Goal: Complete application form

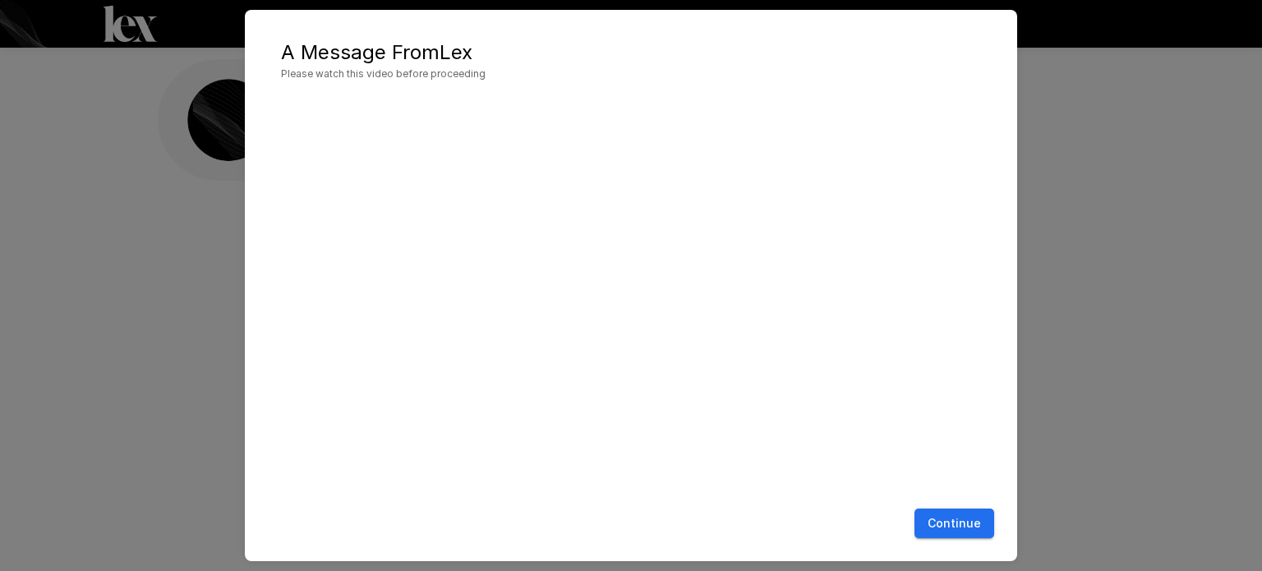
click at [973, 522] on button "Continue" at bounding box center [955, 524] width 80 height 30
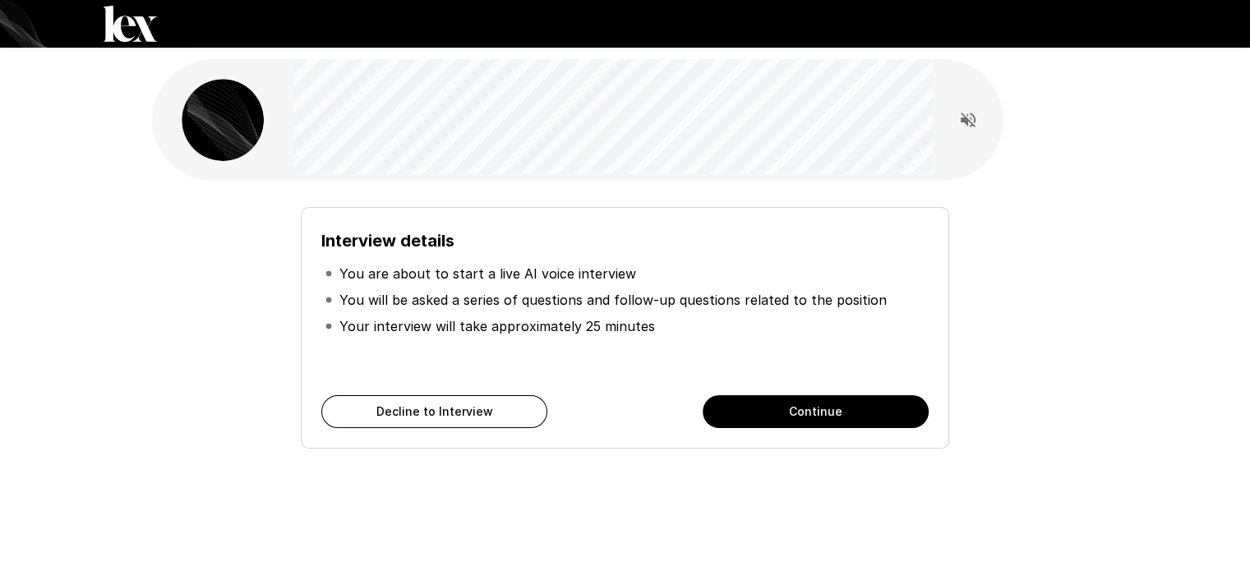
click at [833, 400] on button "Continue" at bounding box center [816, 411] width 226 height 33
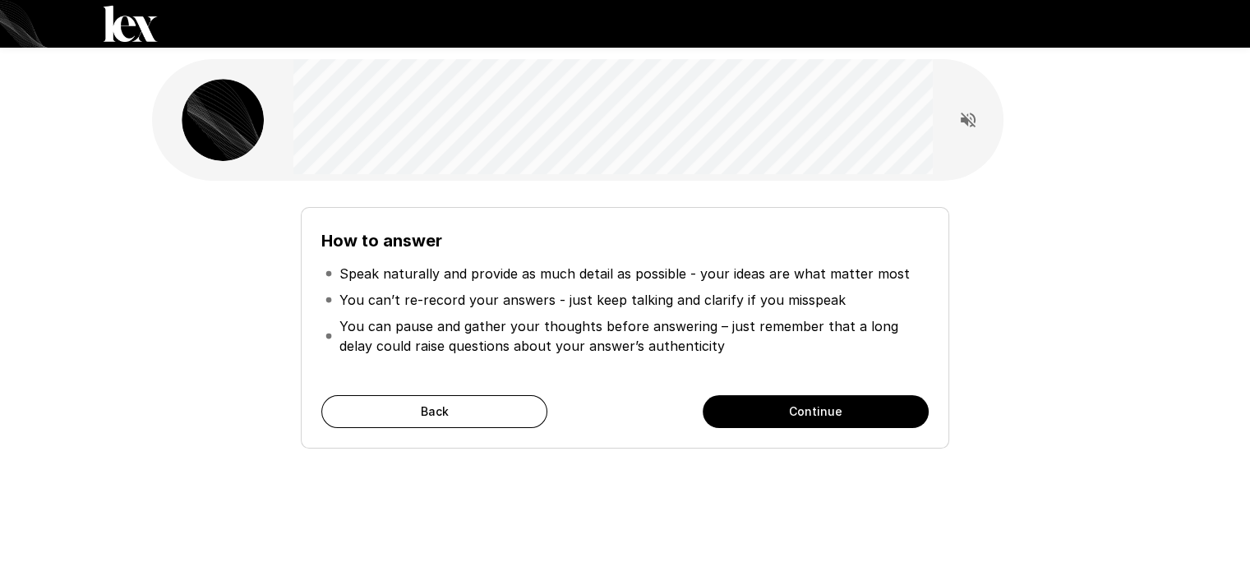
click at [849, 421] on button "Continue" at bounding box center [816, 411] width 226 height 33
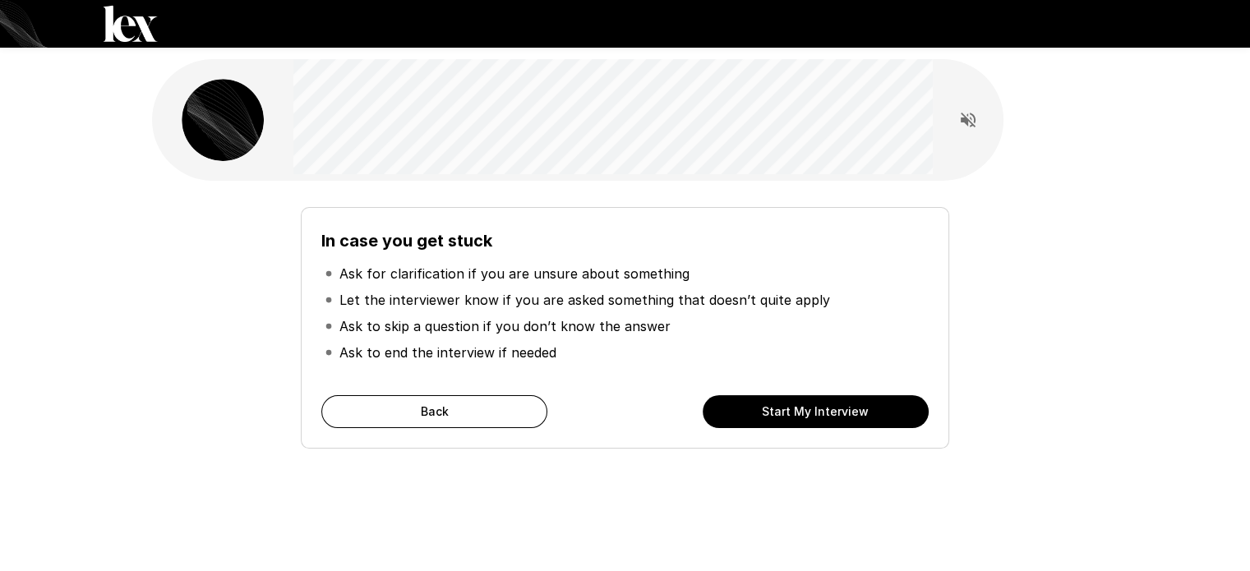
click at [805, 417] on button "Start My Interview" at bounding box center [816, 411] width 226 height 33
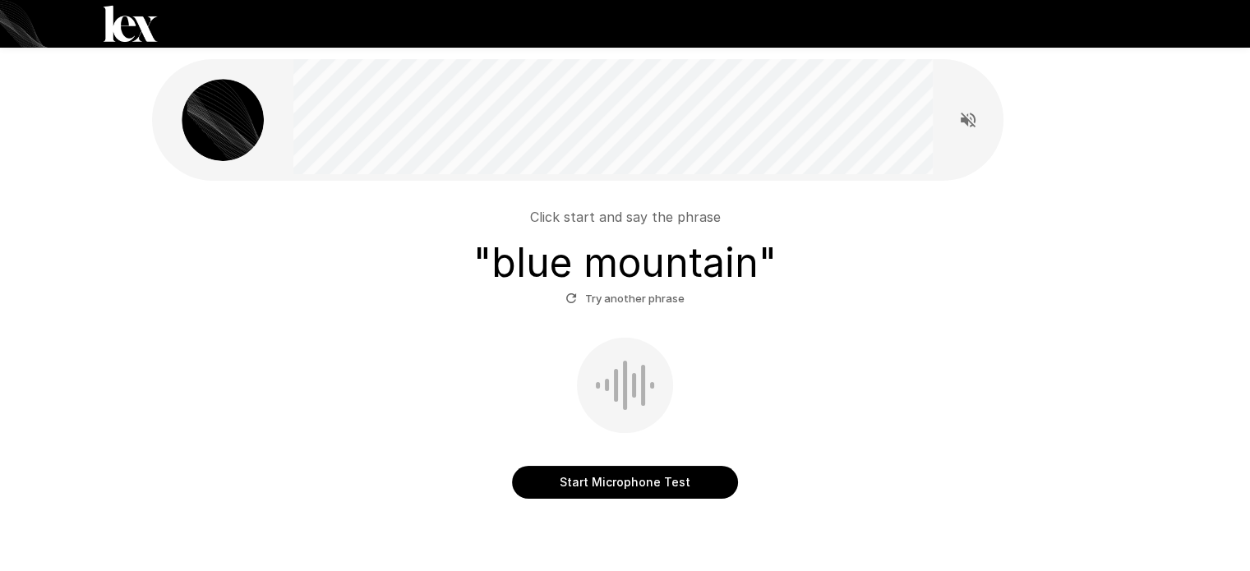
click at [635, 489] on button "Start Microphone Test" at bounding box center [625, 482] width 226 height 33
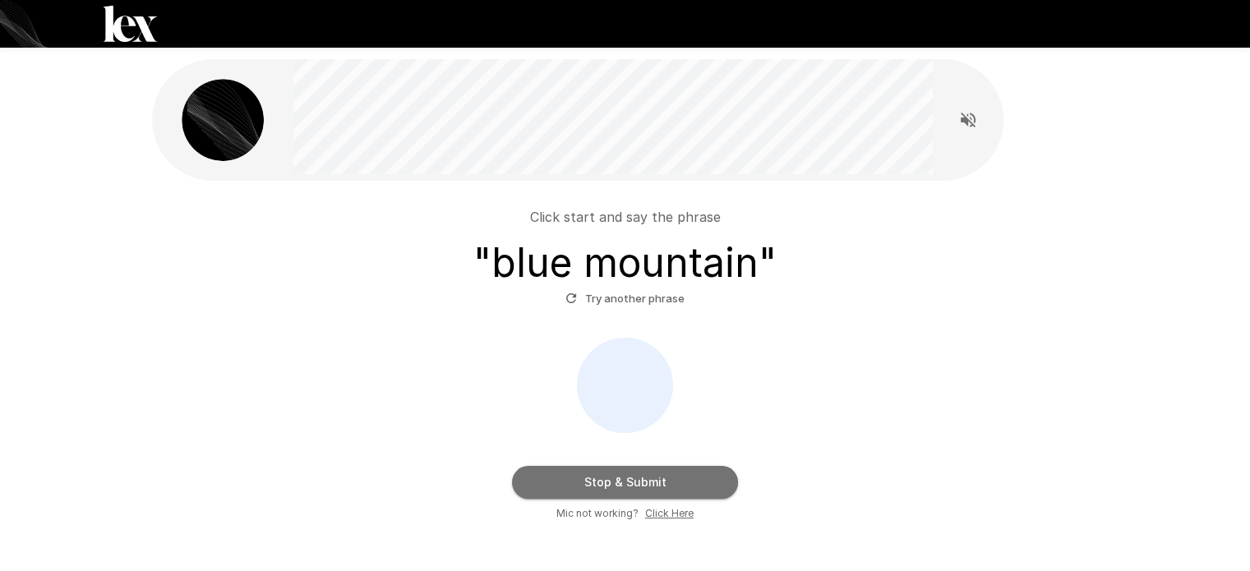
click at [689, 489] on button "Stop & Submit" at bounding box center [625, 482] width 226 height 33
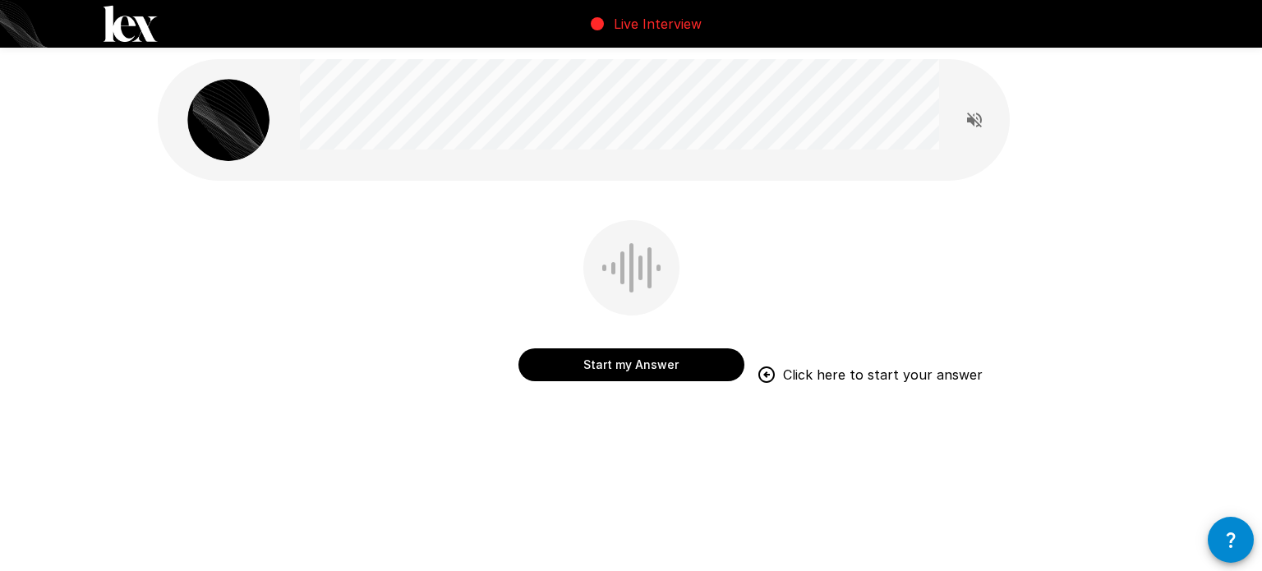
click at [632, 372] on button "Start my Answer" at bounding box center [632, 364] width 226 height 33
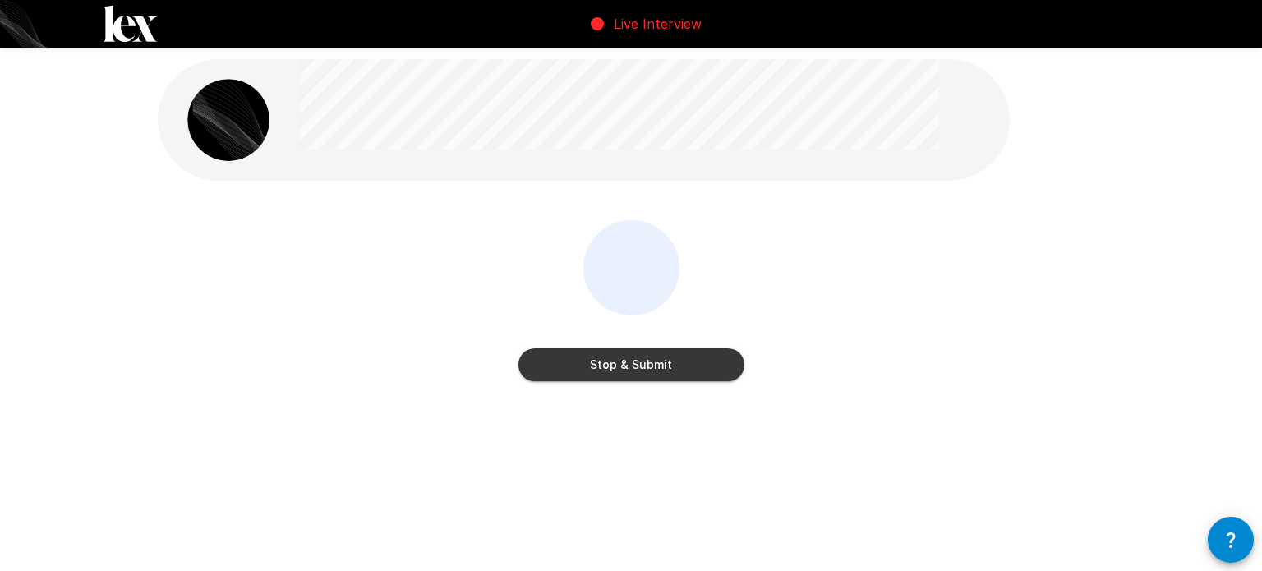
click at [667, 371] on button "Stop & Submit" at bounding box center [632, 364] width 226 height 33
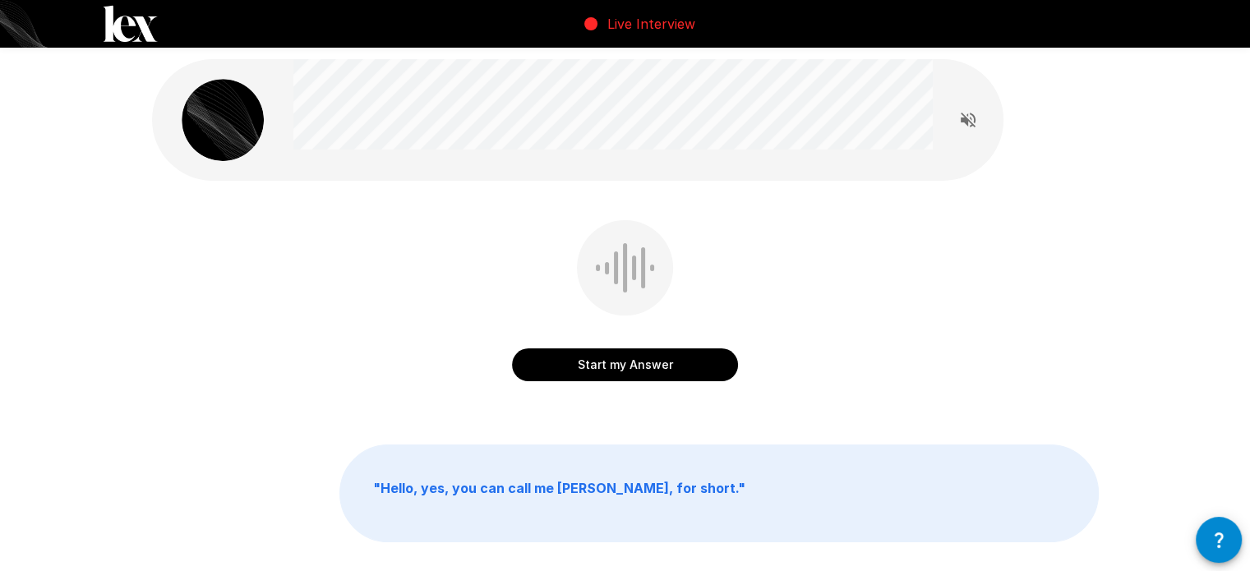
click at [662, 366] on button "Start my Answer" at bounding box center [625, 364] width 226 height 33
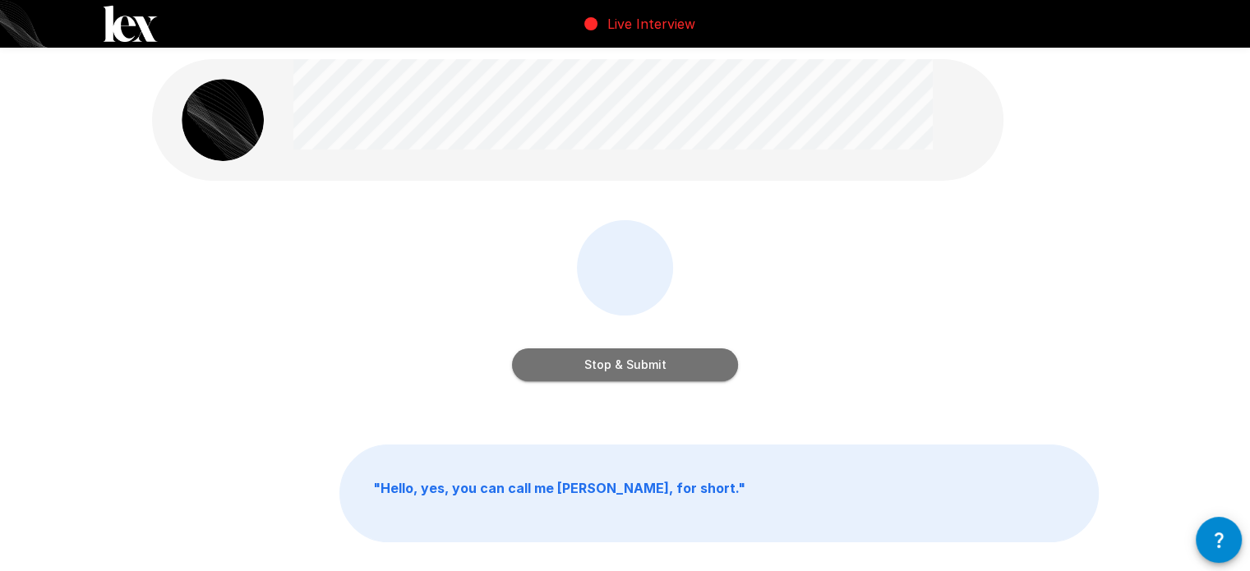
click at [693, 372] on button "Stop & Submit" at bounding box center [625, 364] width 226 height 33
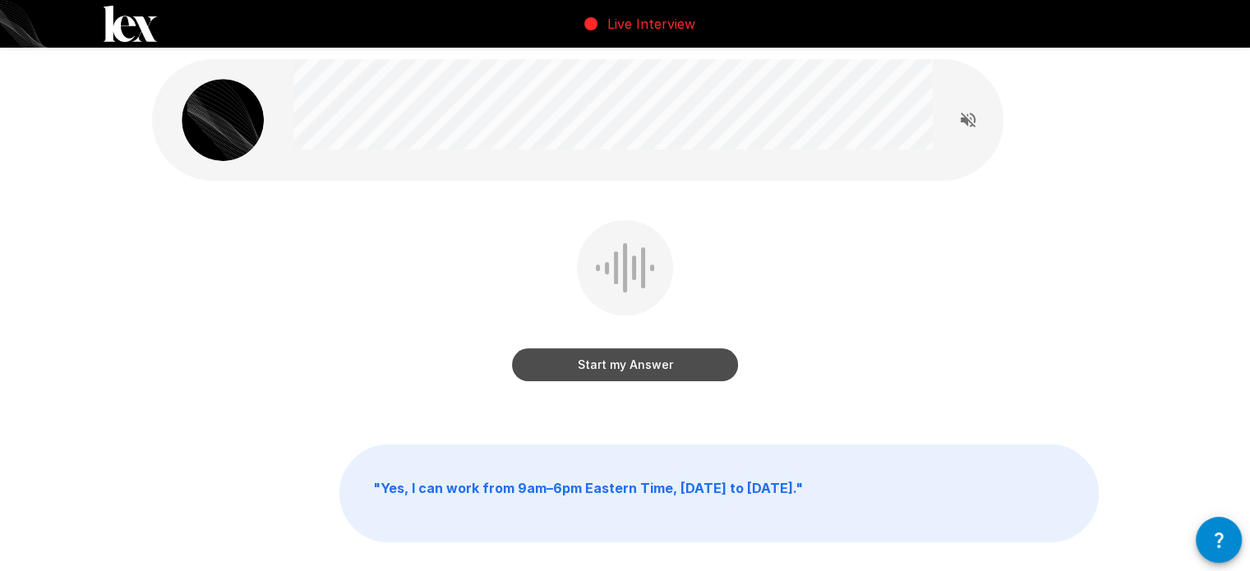
click at [688, 371] on button "Start my Answer" at bounding box center [625, 364] width 226 height 33
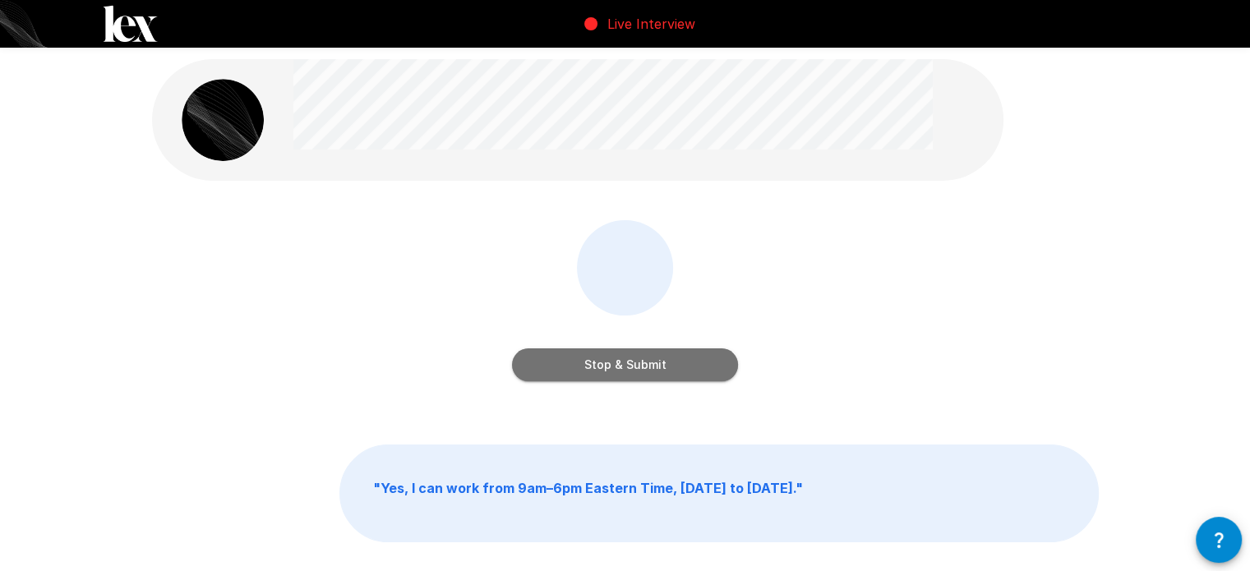
click at [662, 367] on button "Stop & Submit" at bounding box center [625, 364] width 226 height 33
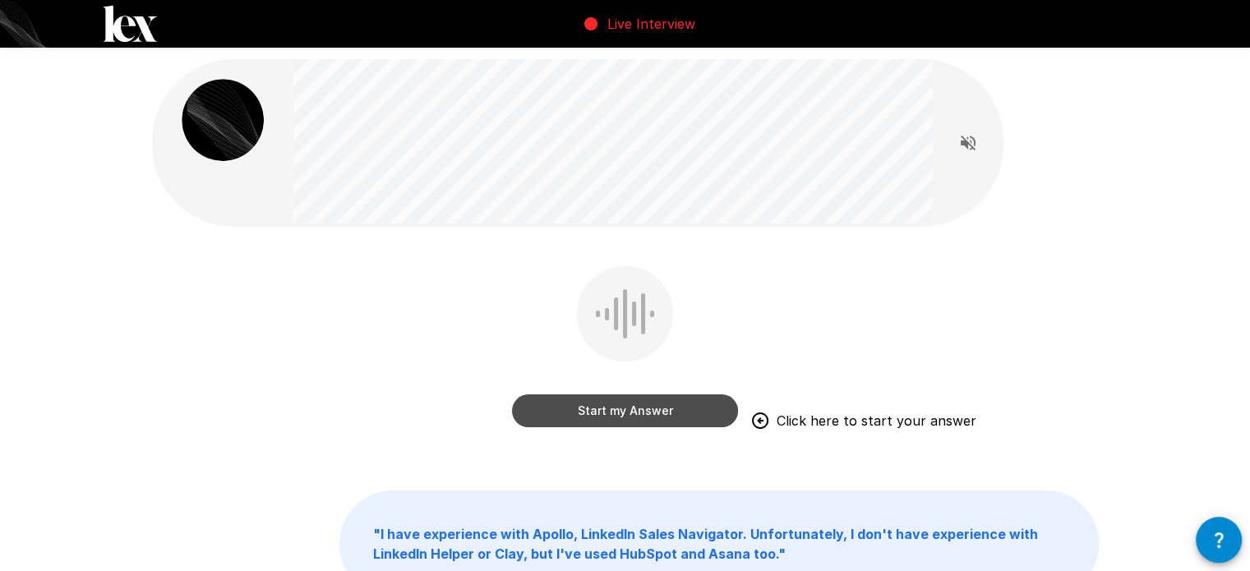
click at [650, 413] on button "Start my Answer" at bounding box center [625, 410] width 226 height 33
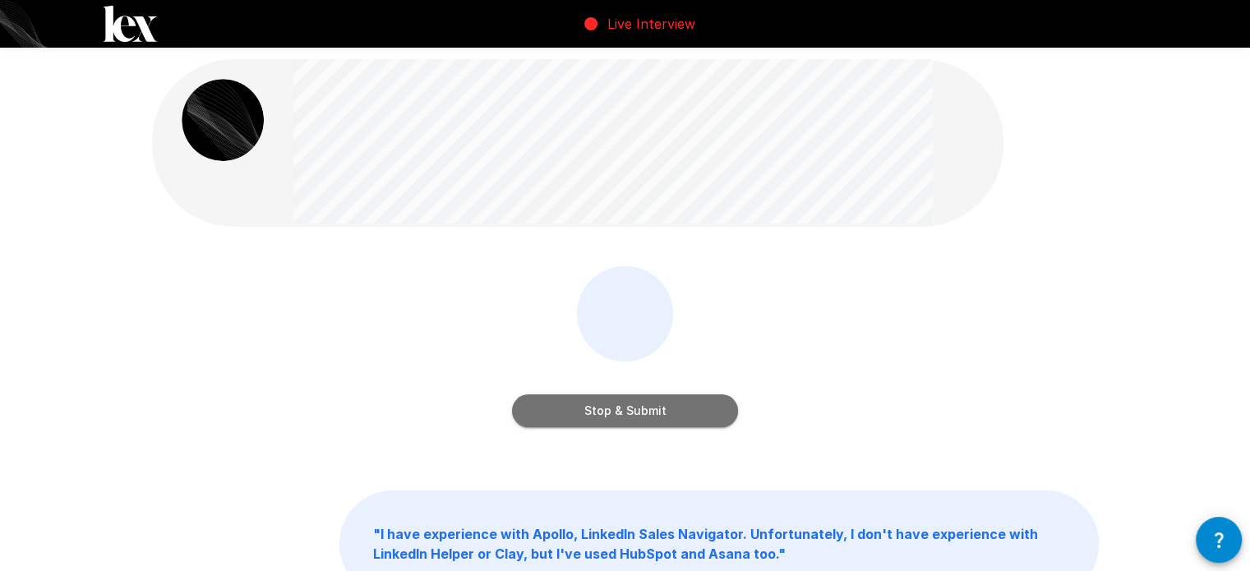
click at [634, 414] on button "Stop & Submit" at bounding box center [625, 410] width 226 height 33
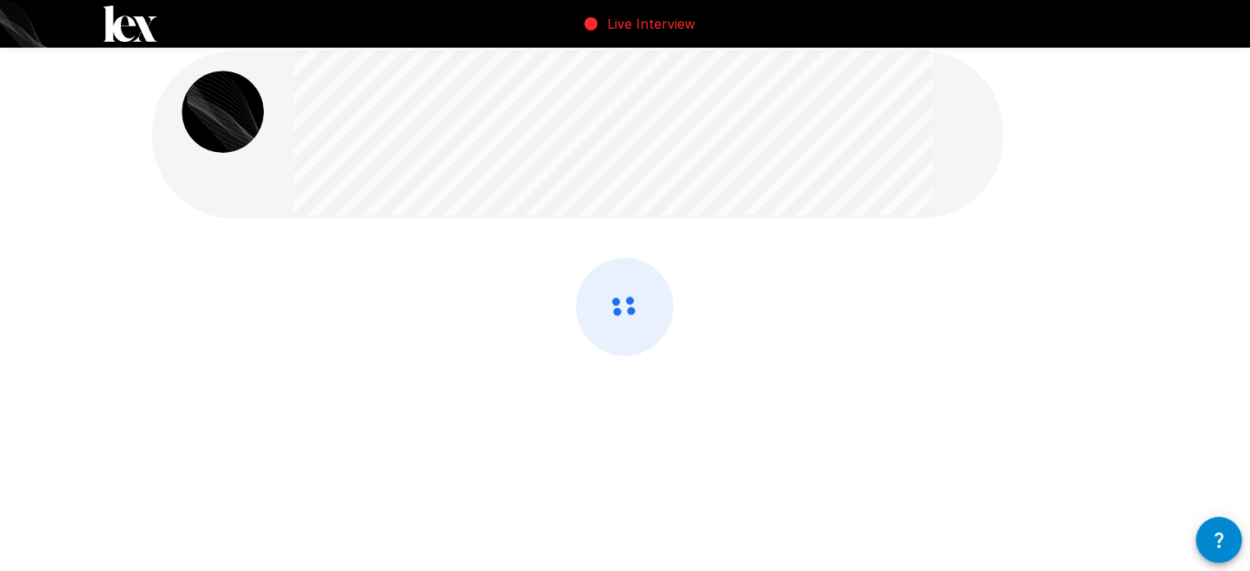
scroll to position [11, 0]
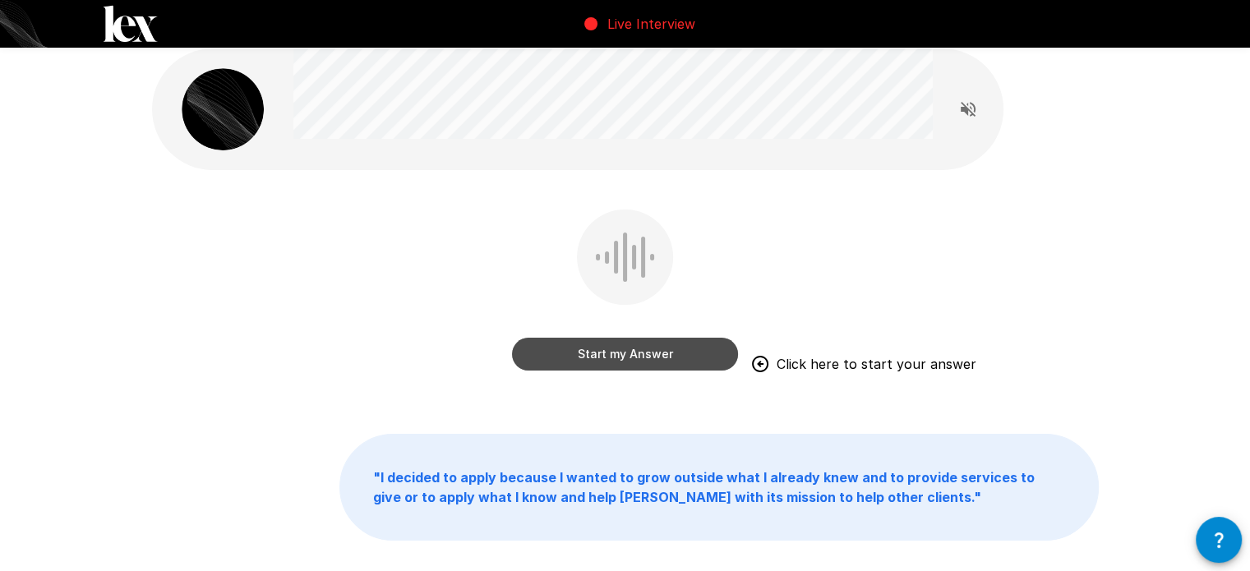
click at [629, 363] on button "Start my Answer" at bounding box center [625, 354] width 226 height 33
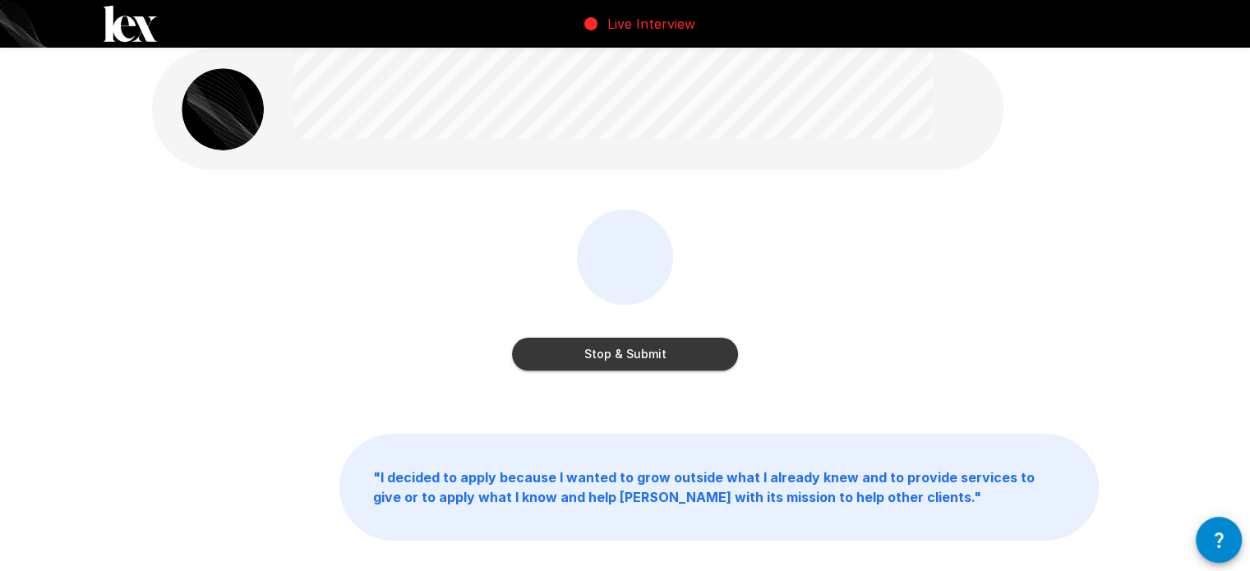
click at [638, 362] on button "Stop & Submit" at bounding box center [625, 354] width 226 height 33
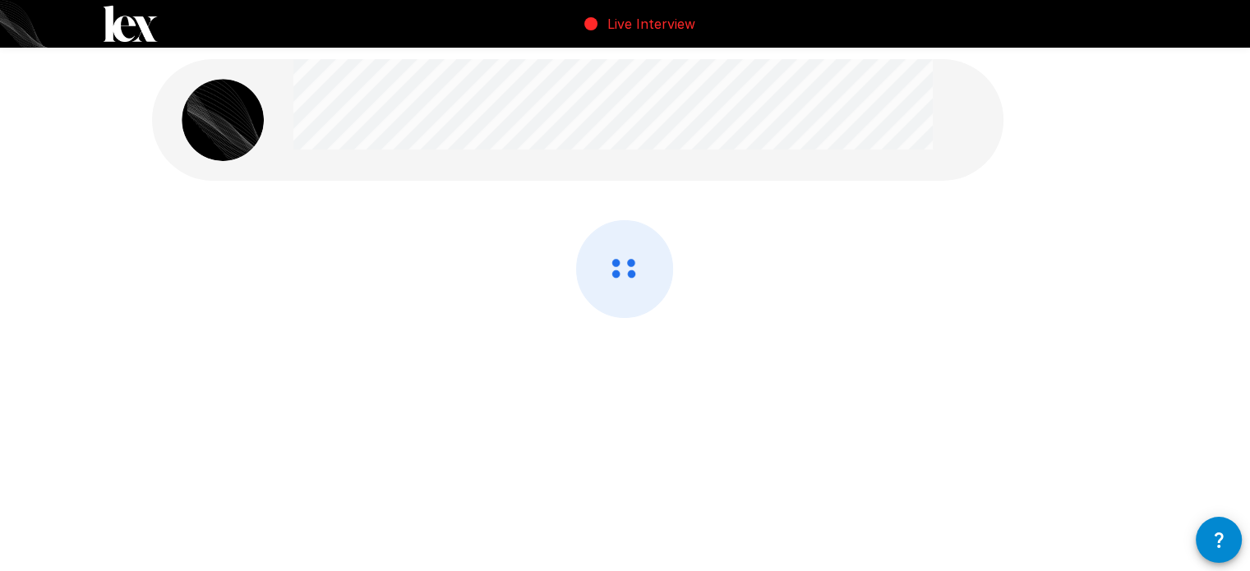
scroll to position [0, 0]
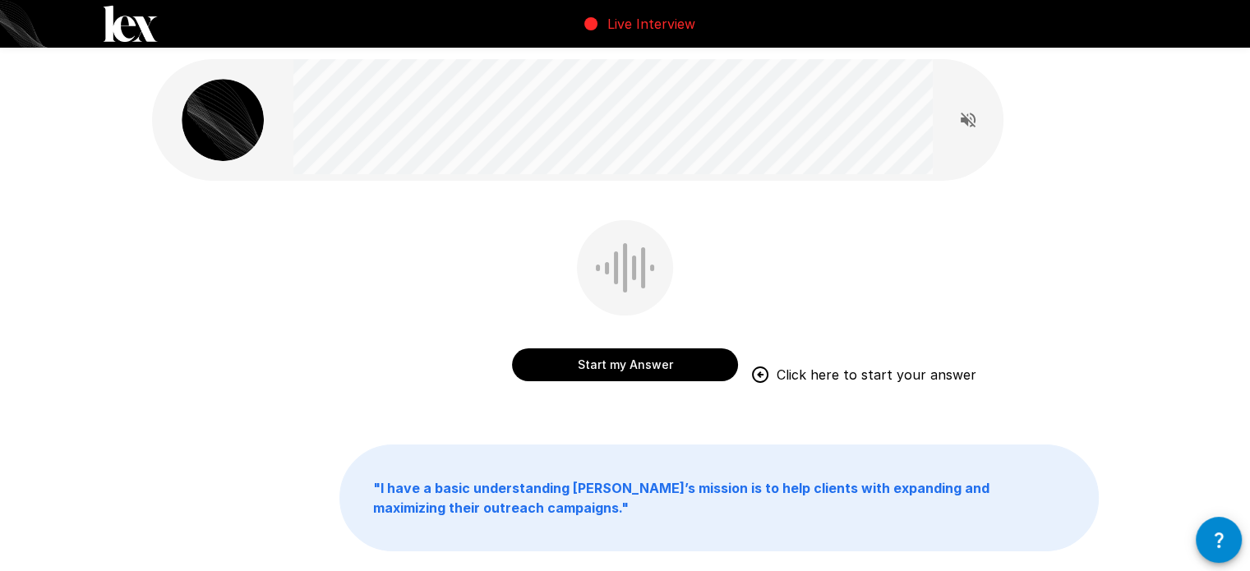
click at [625, 374] on button "Start my Answer" at bounding box center [625, 364] width 226 height 33
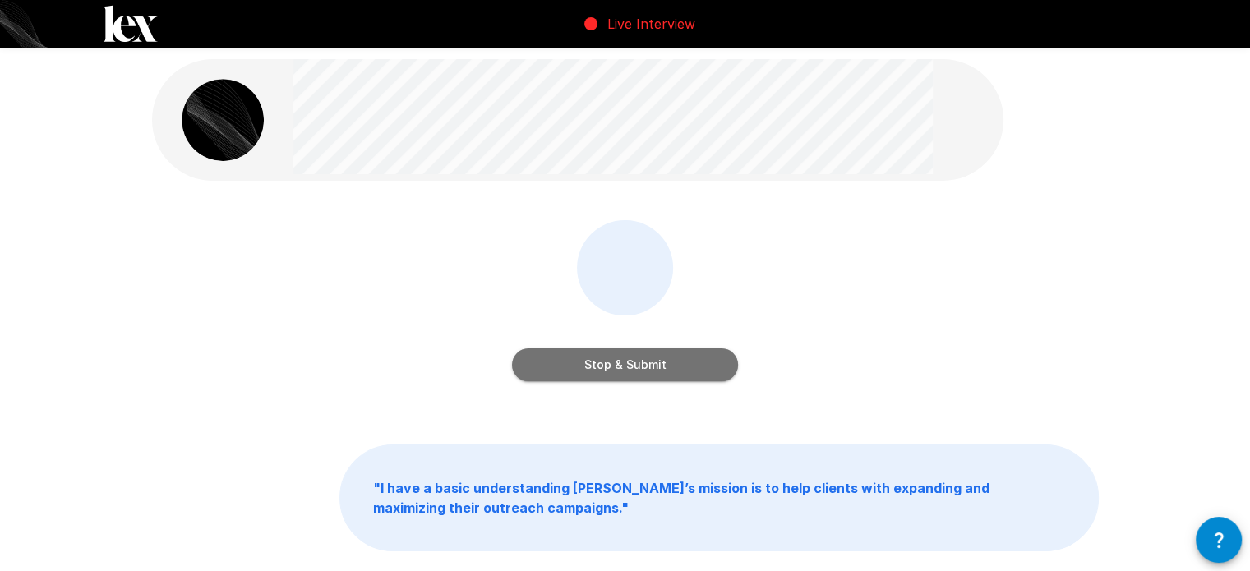
click at [608, 376] on button "Stop & Submit" at bounding box center [625, 364] width 226 height 33
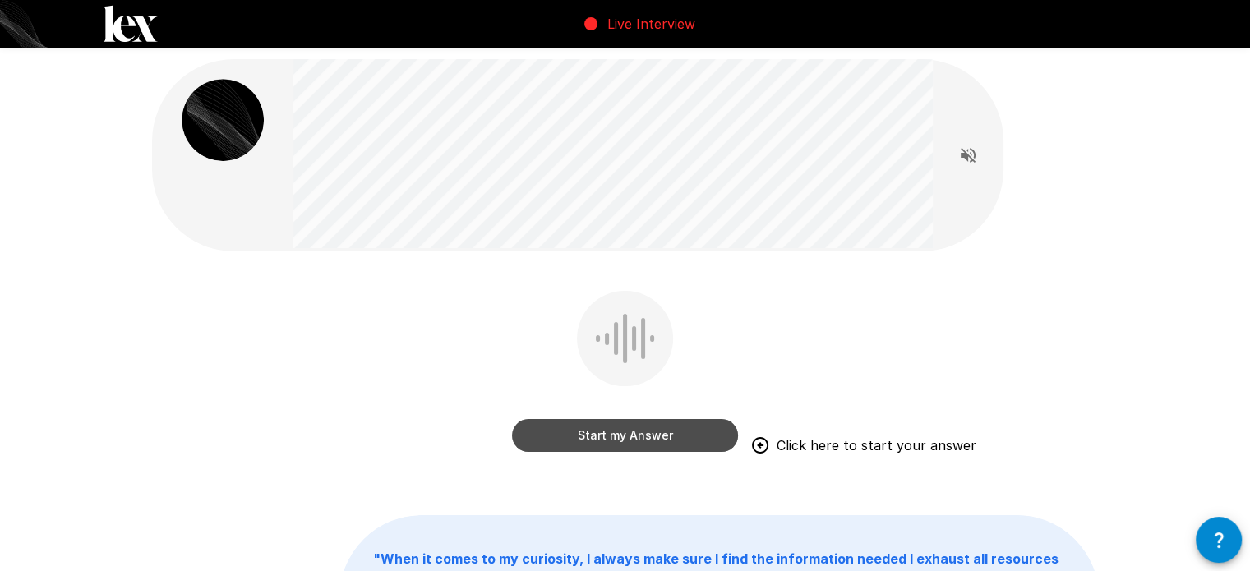
click at [581, 443] on button "Start my Answer" at bounding box center [625, 435] width 226 height 33
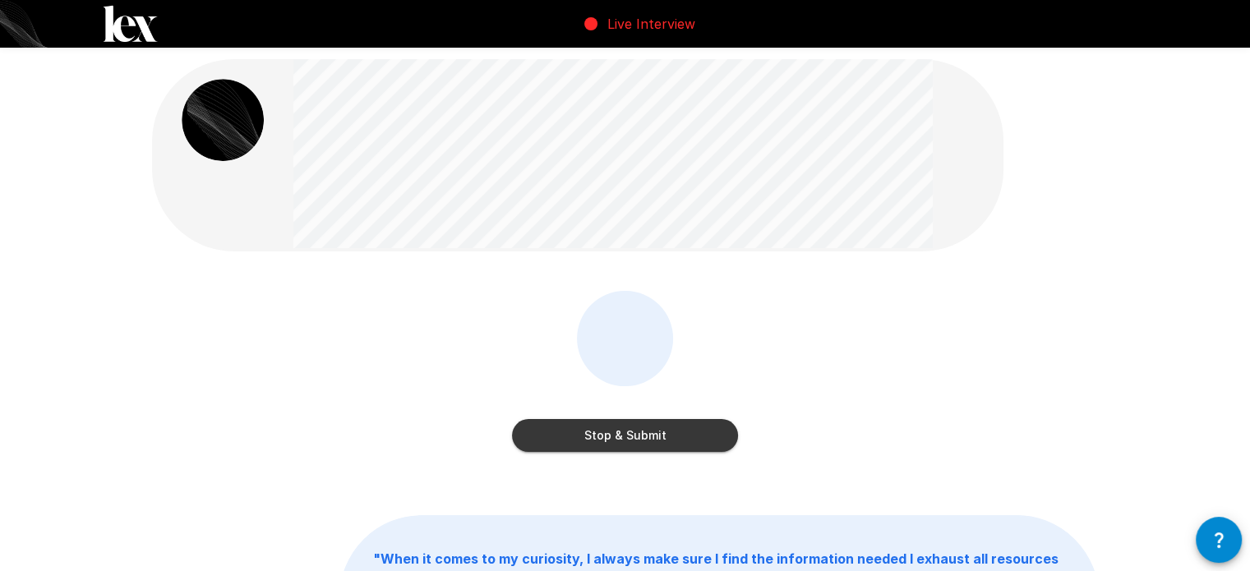
click at [585, 441] on button "Stop & Submit" at bounding box center [625, 435] width 226 height 33
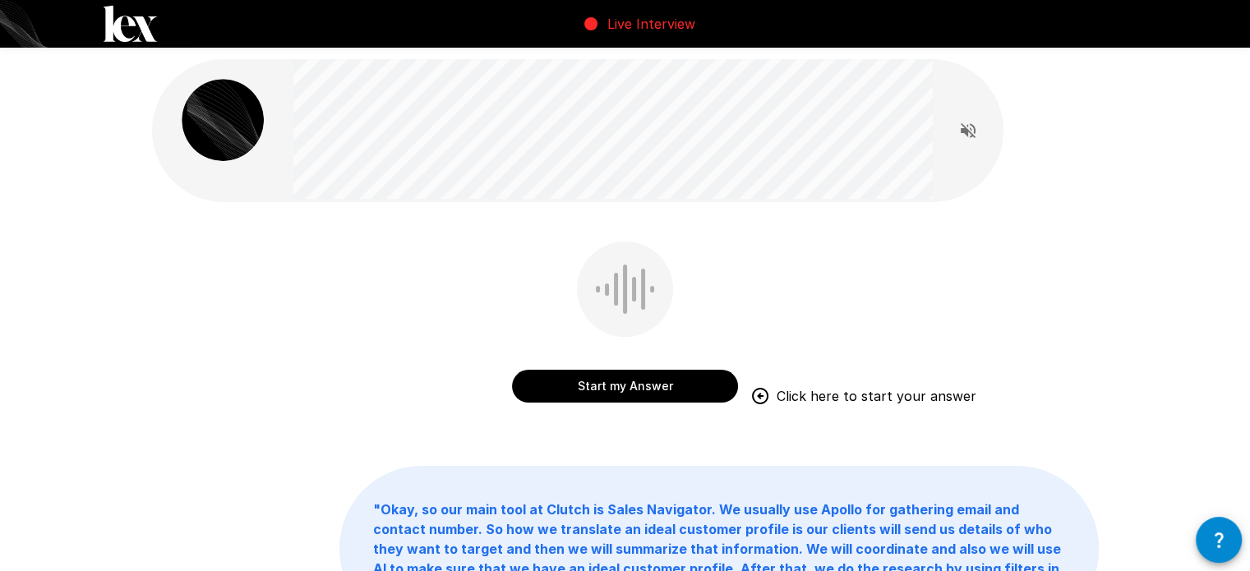
click at [671, 387] on button "Start my Answer" at bounding box center [625, 386] width 226 height 33
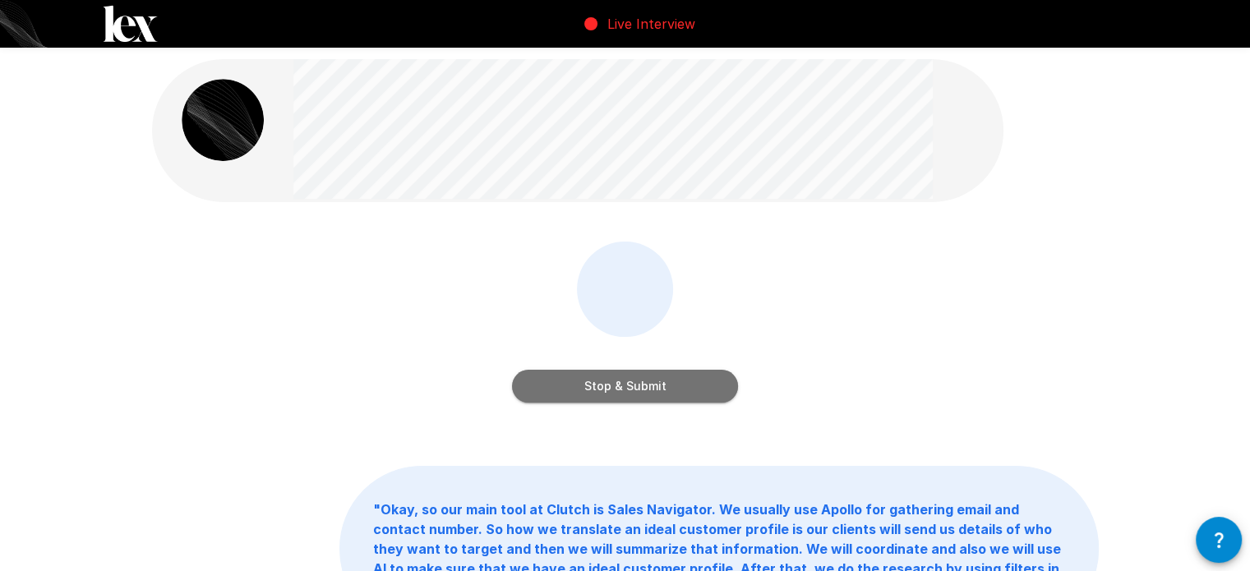
click at [661, 387] on button "Stop & Submit" at bounding box center [625, 386] width 226 height 33
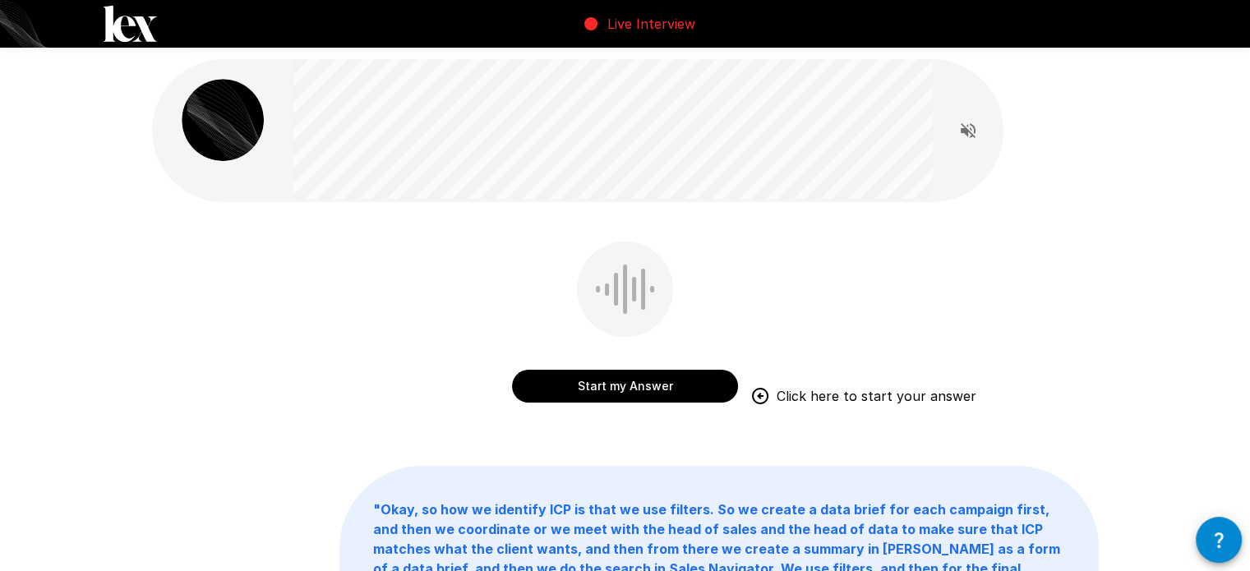
click at [677, 383] on button "Start my Answer" at bounding box center [625, 386] width 226 height 33
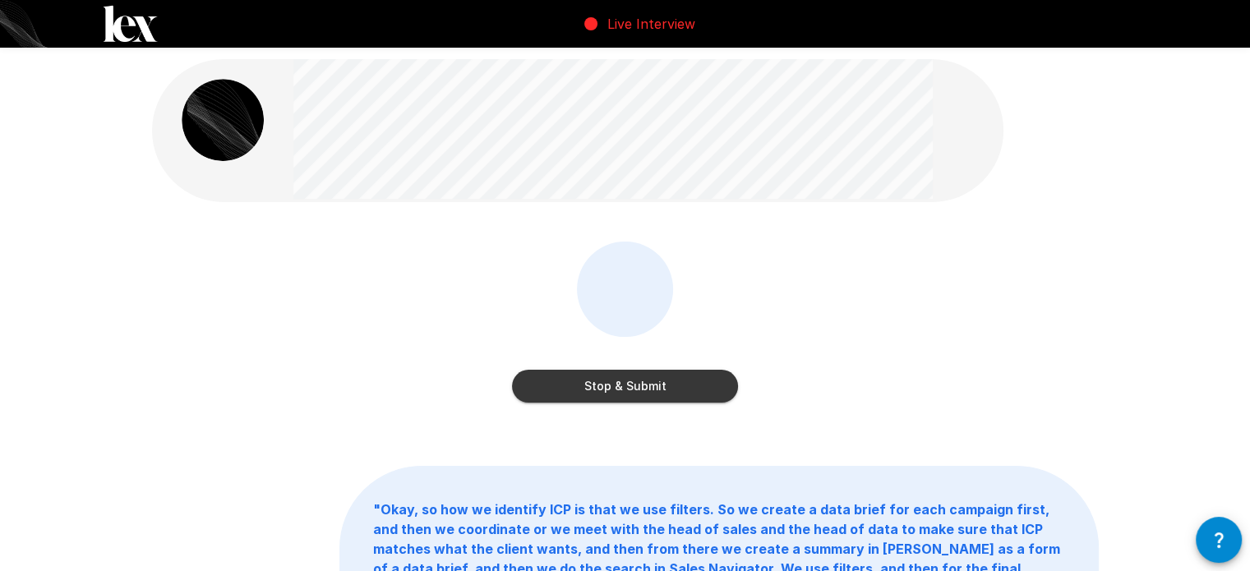
click at [666, 386] on button "Stop & Submit" at bounding box center [625, 386] width 226 height 33
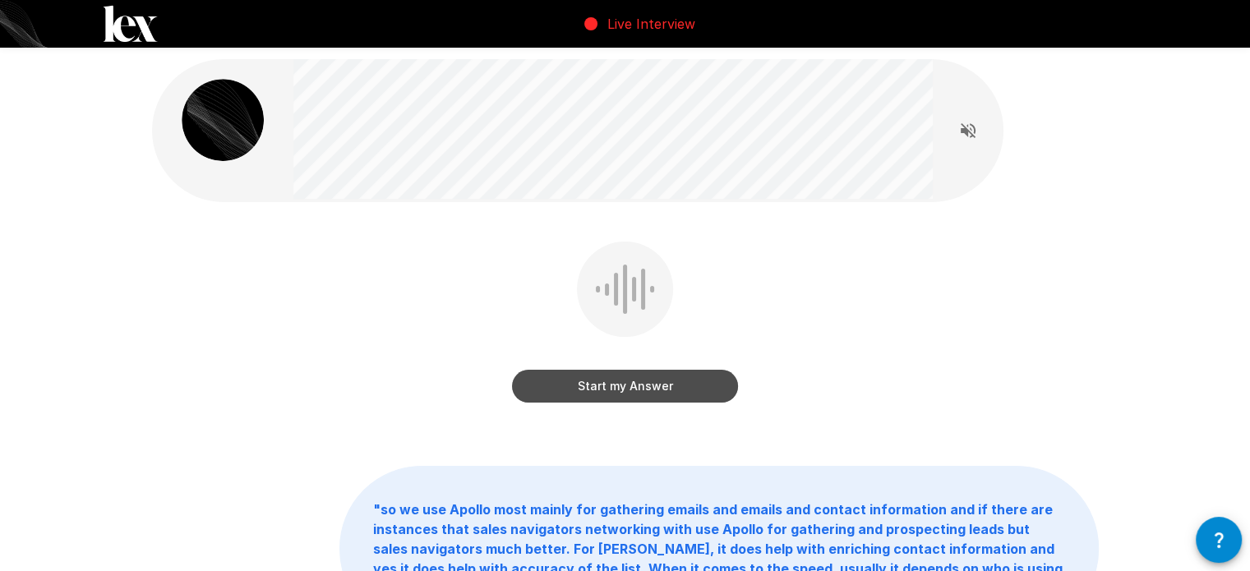
click at [666, 386] on button "Start my Answer" at bounding box center [625, 386] width 226 height 33
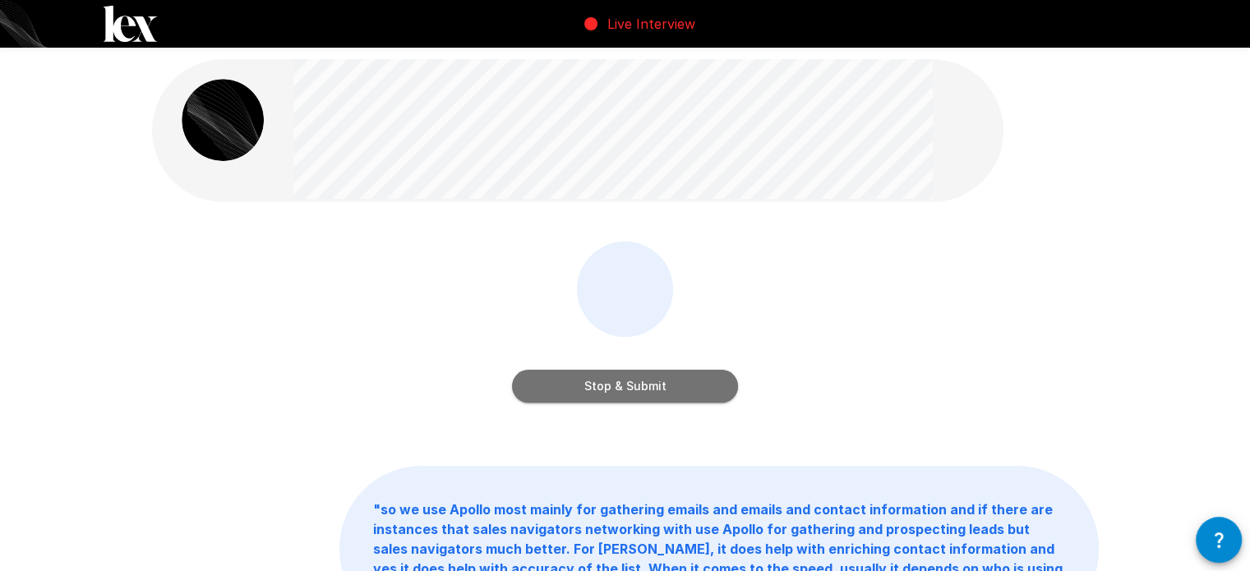
click at [655, 388] on button "Stop & Submit" at bounding box center [625, 386] width 226 height 33
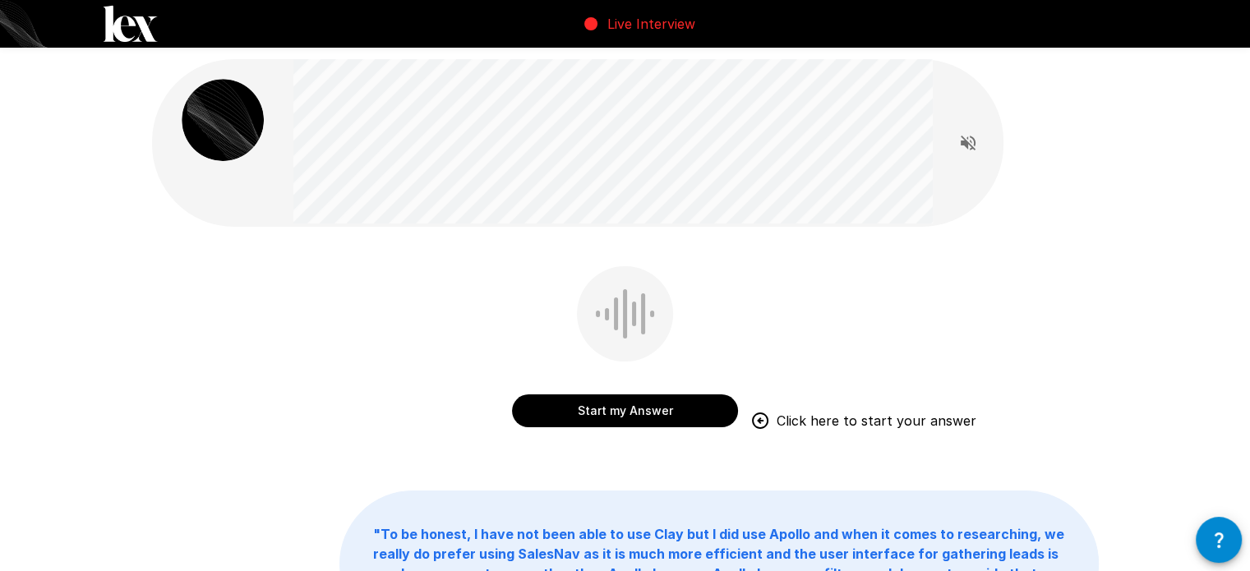
click at [655, 413] on button "Start my Answer" at bounding box center [625, 410] width 226 height 33
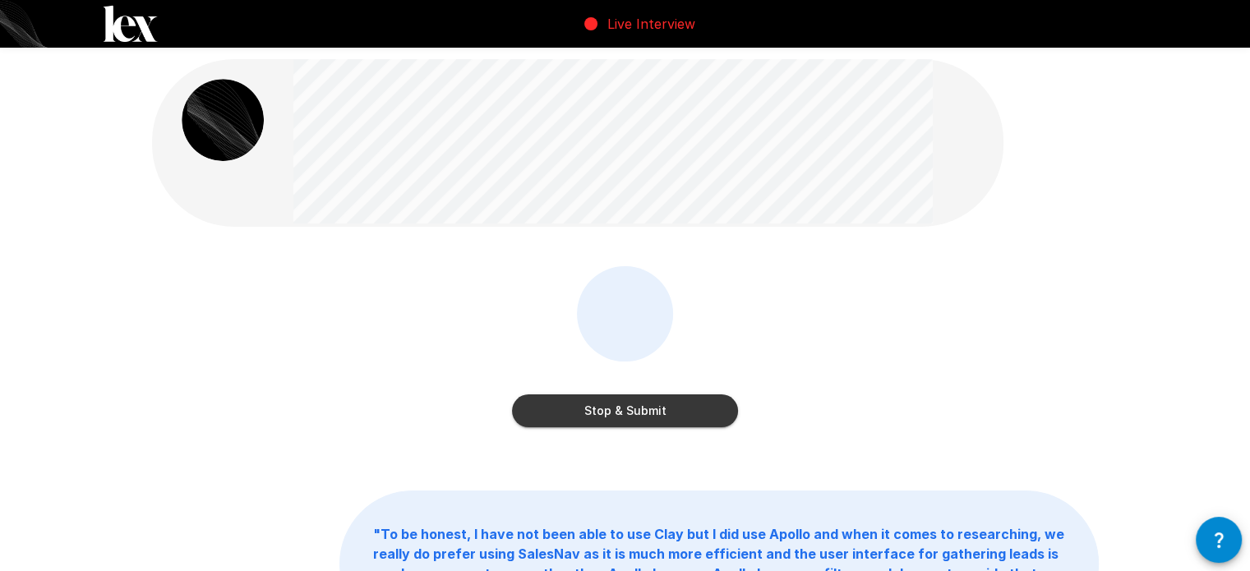
drag, startPoint x: 658, startPoint y: 416, endPoint x: 649, endPoint y: 422, distance: 10.7
click at [649, 422] on button "Stop & Submit" at bounding box center [625, 410] width 226 height 33
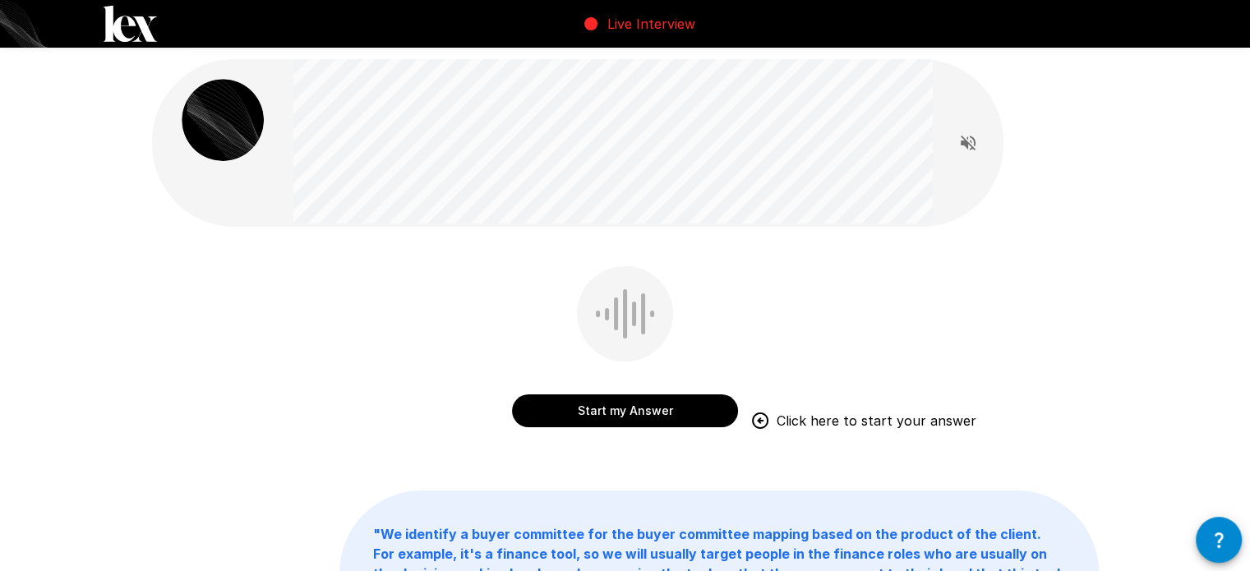
click at [740, 418] on div "Start my Answer Click here to start your answer" at bounding box center [625, 358] width 947 height 185
click at [717, 407] on button "Start my Answer" at bounding box center [625, 410] width 226 height 33
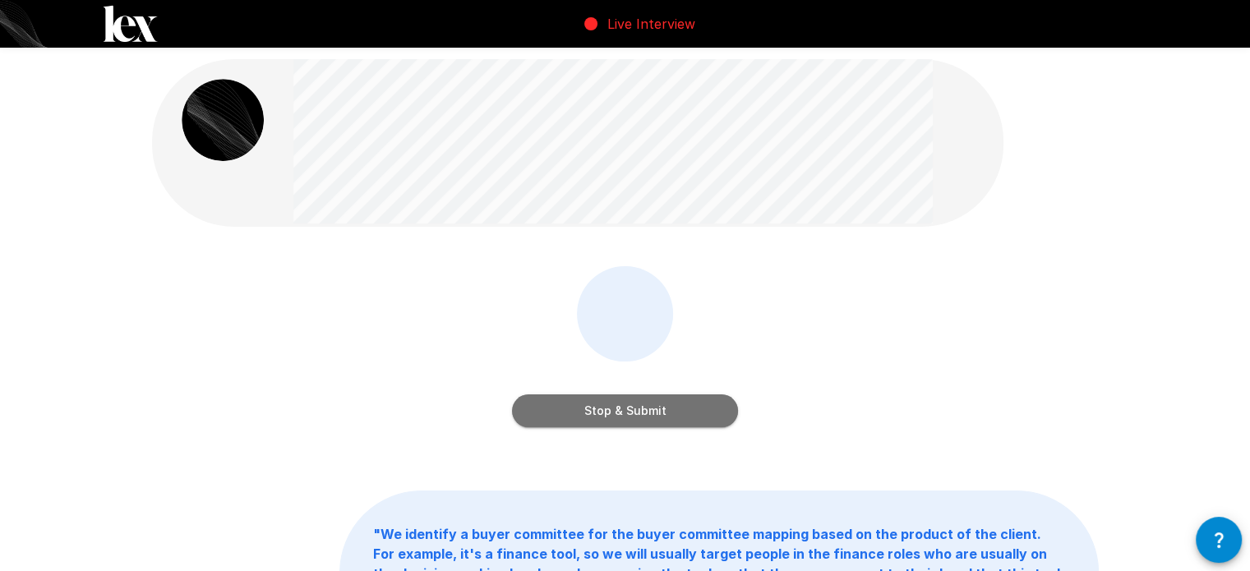
click at [662, 404] on button "Stop & Submit" at bounding box center [625, 410] width 226 height 33
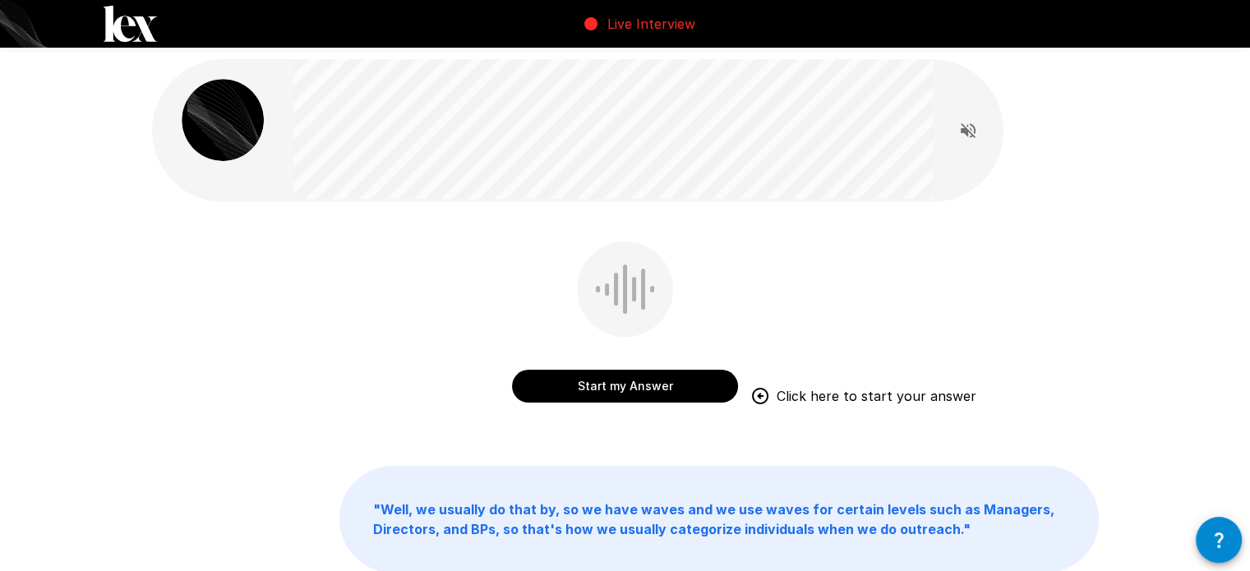
click at [639, 387] on button "Start my Answer" at bounding box center [625, 386] width 226 height 33
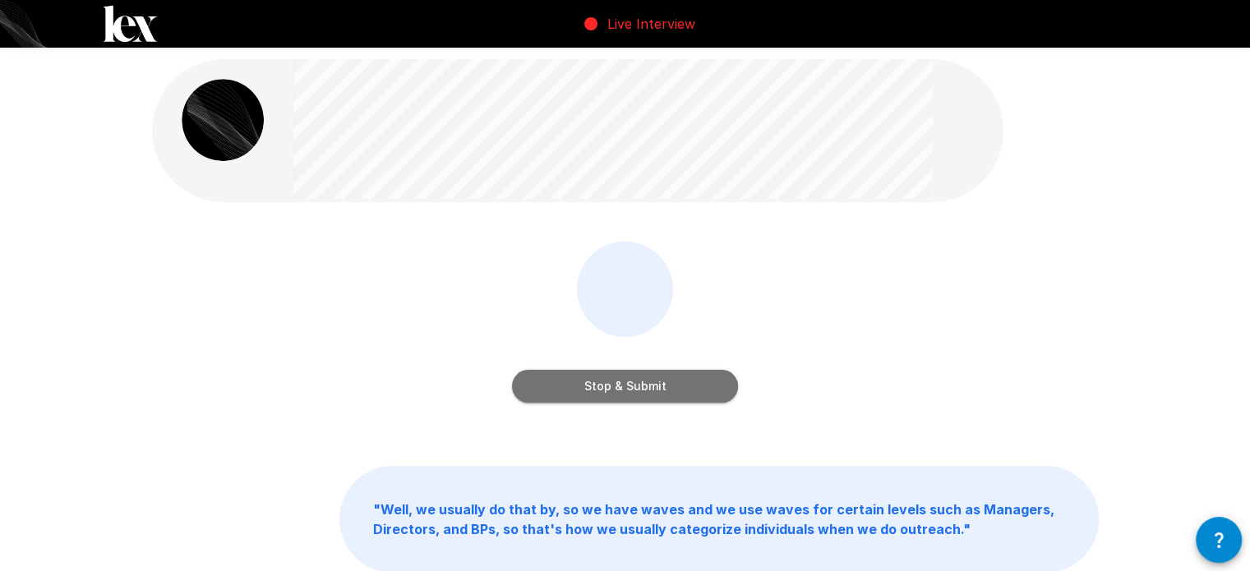
click at [552, 394] on button "Stop & Submit" at bounding box center [625, 386] width 226 height 33
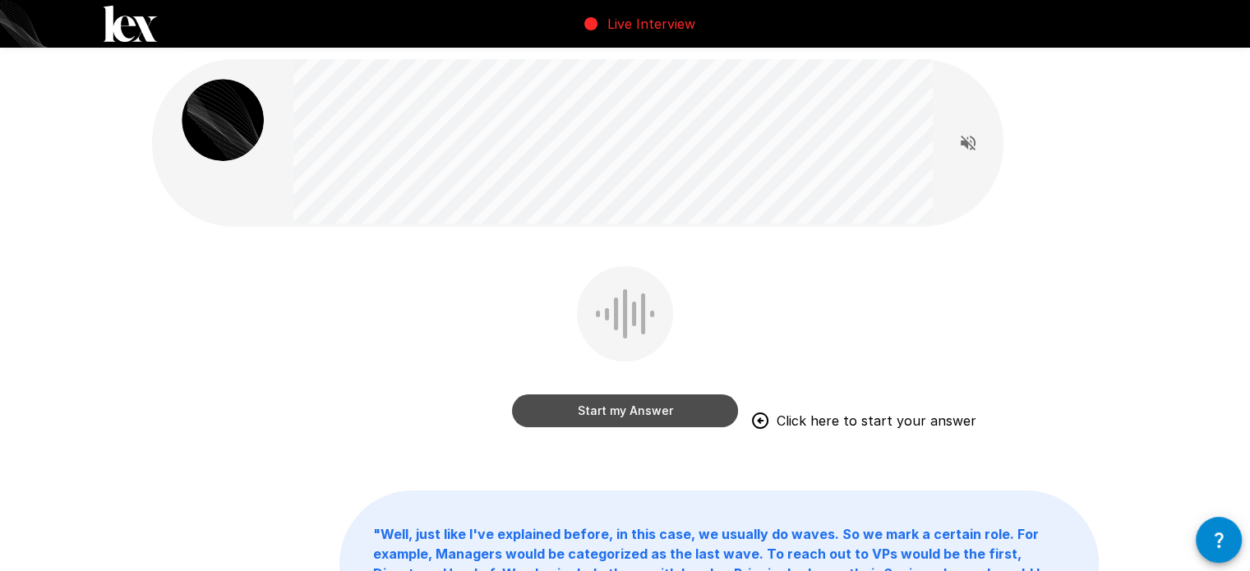
click at [569, 413] on button "Start my Answer" at bounding box center [625, 410] width 226 height 33
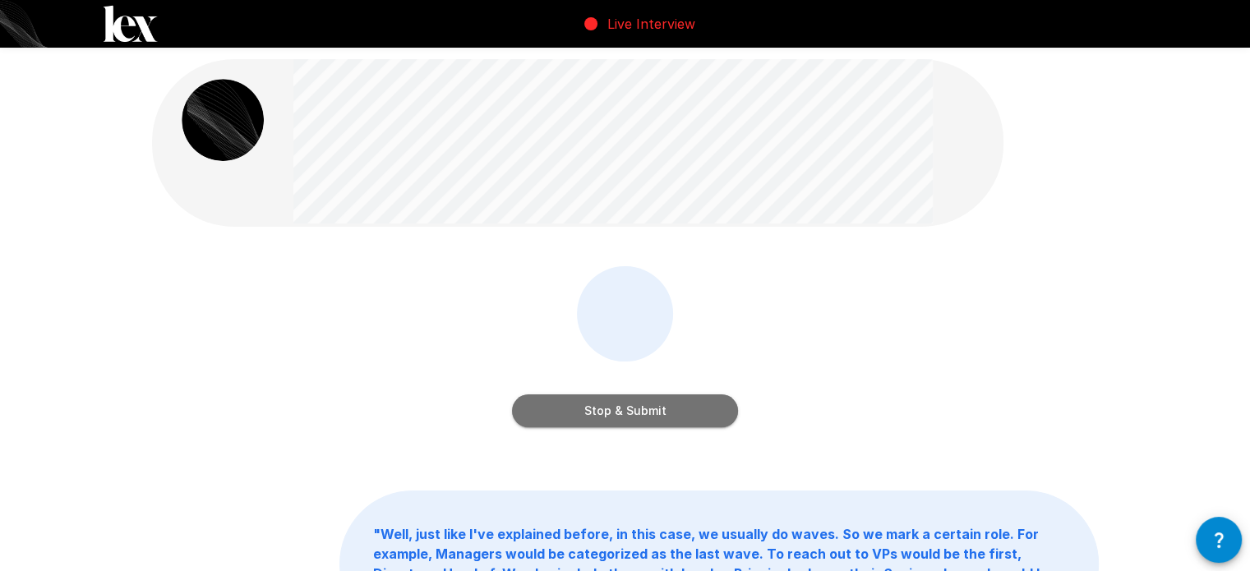
click at [569, 413] on button "Stop & Submit" at bounding box center [625, 410] width 226 height 33
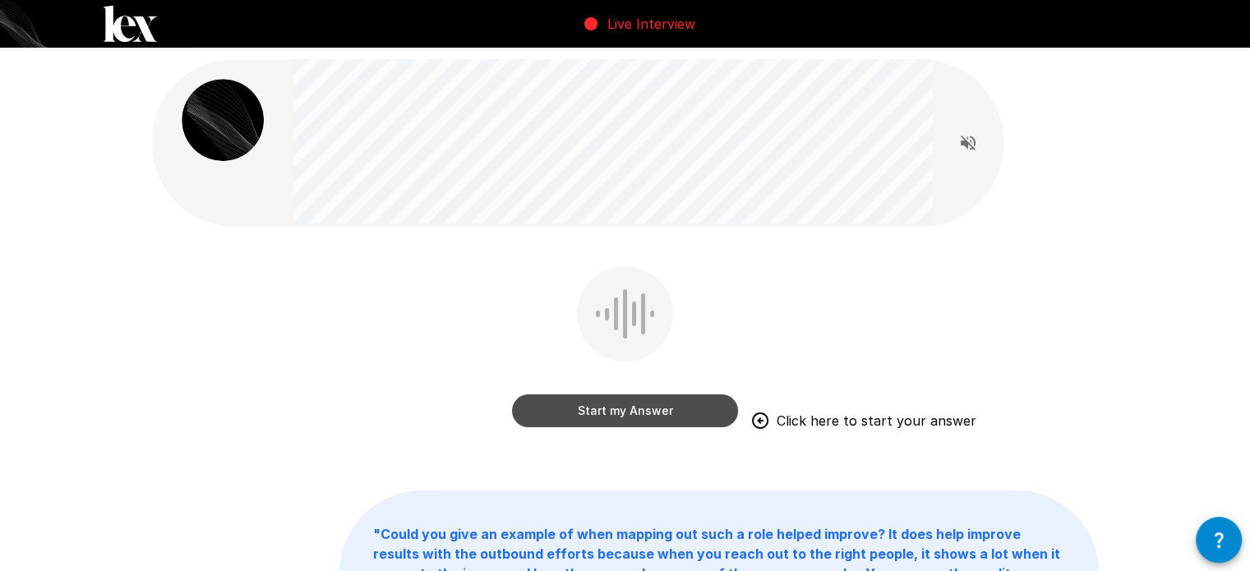
click at [575, 413] on button "Start my Answer" at bounding box center [625, 410] width 226 height 33
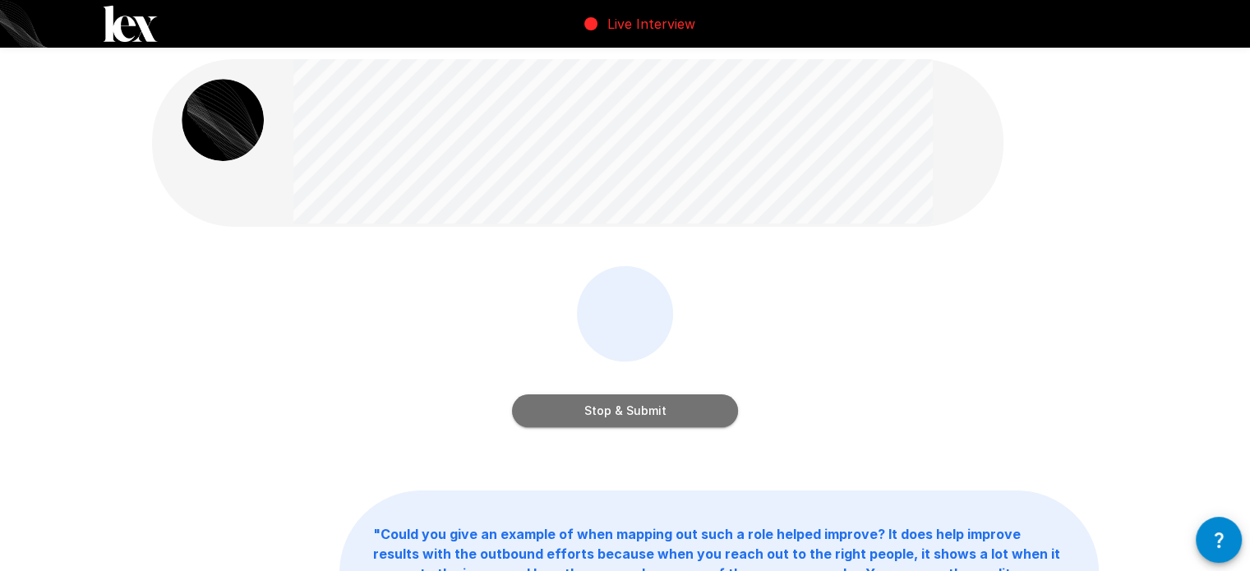
click at [605, 410] on button "Stop & Submit" at bounding box center [625, 410] width 226 height 33
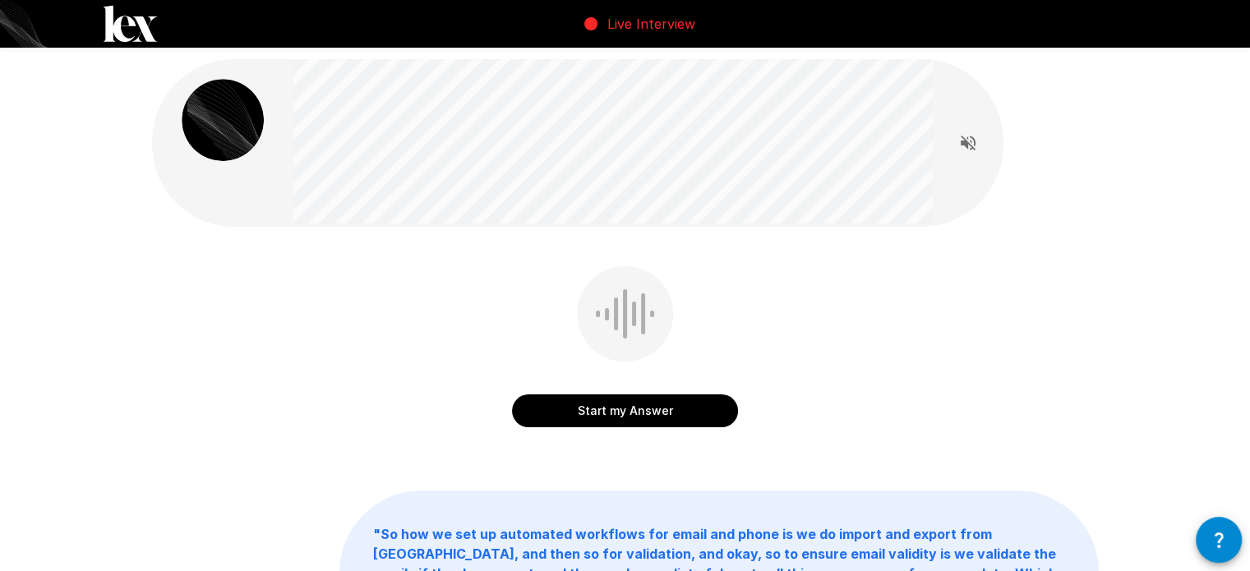
click at [609, 417] on button "Start my Answer" at bounding box center [625, 410] width 226 height 33
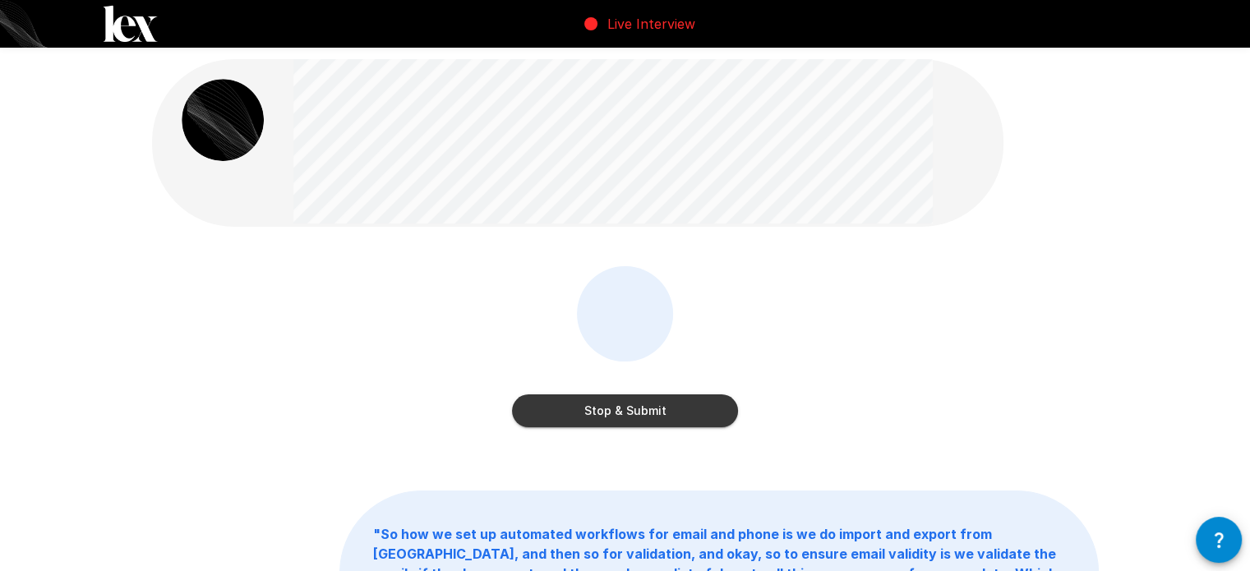
click at [620, 411] on button "Stop & Submit" at bounding box center [625, 410] width 226 height 33
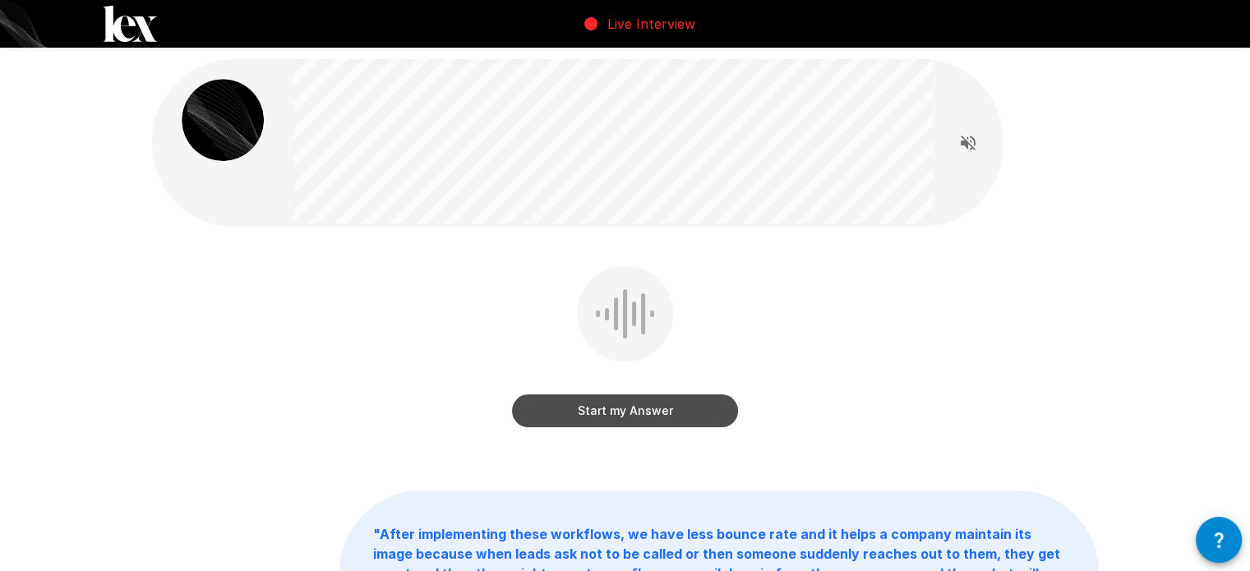
click at [620, 417] on button "Start my Answer" at bounding box center [625, 410] width 226 height 33
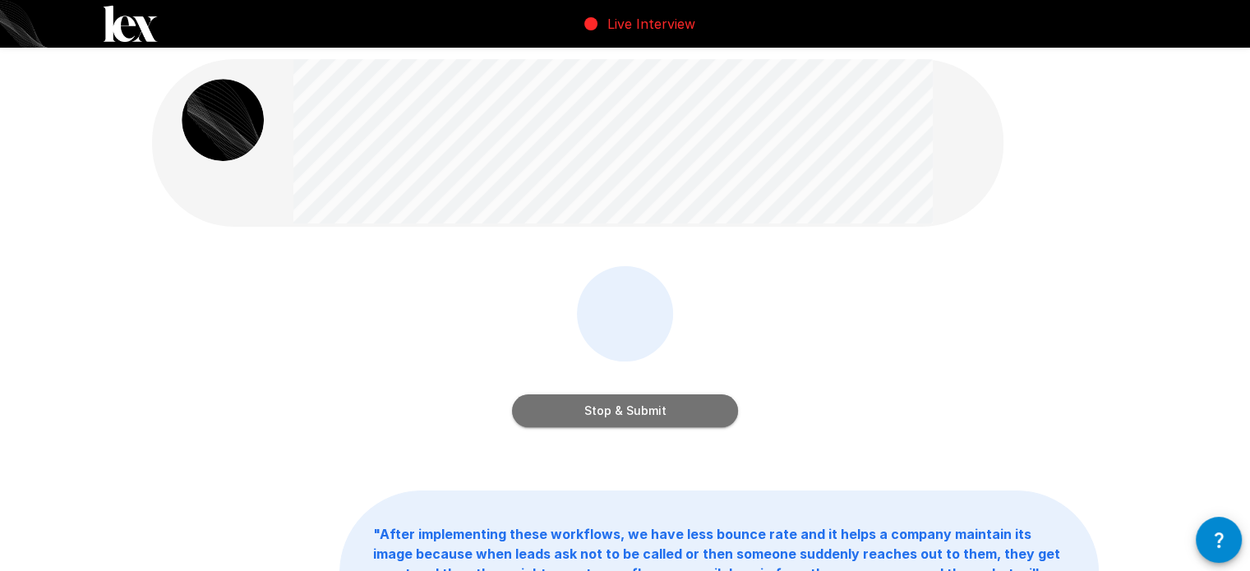
click at [620, 418] on button "Stop & Submit" at bounding box center [625, 410] width 226 height 33
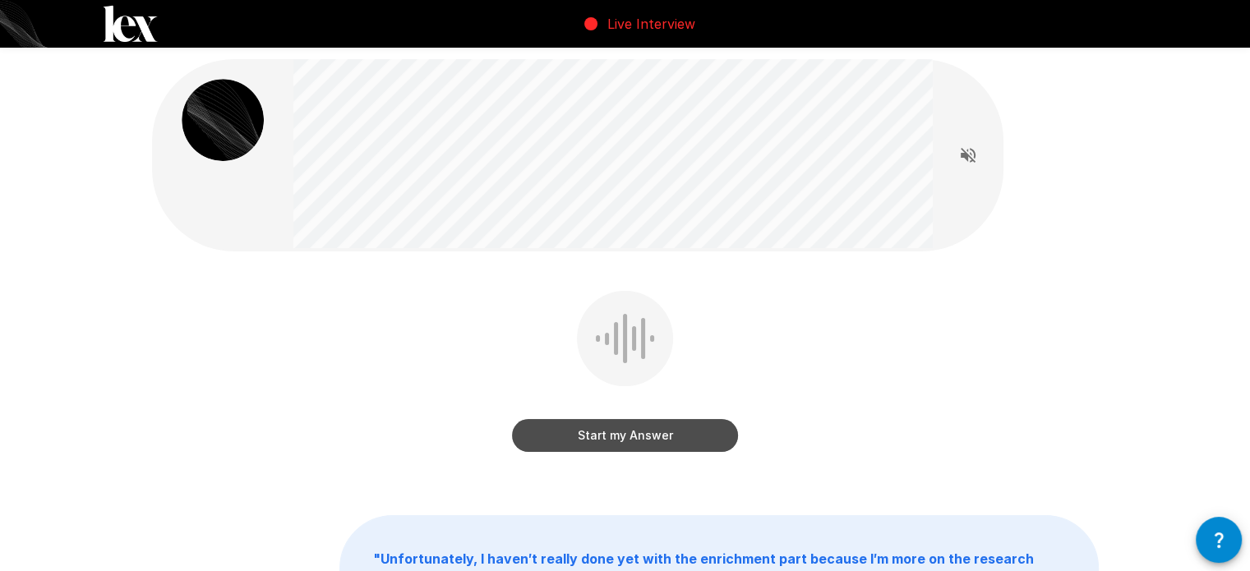
click at [697, 436] on button "Start my Answer" at bounding box center [625, 435] width 226 height 33
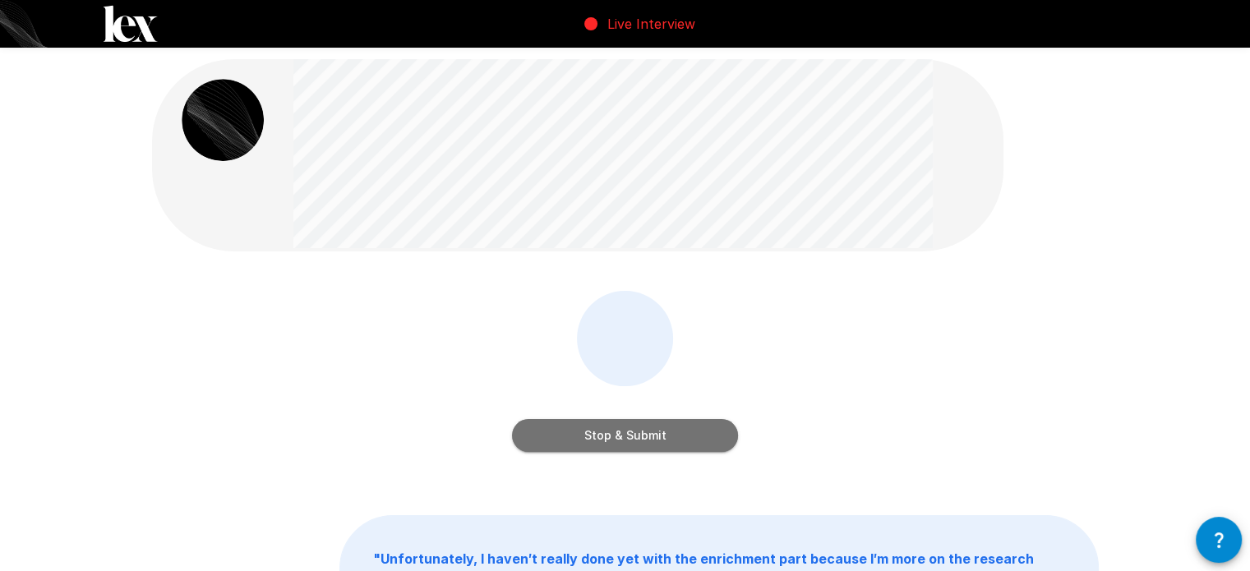
click at [629, 430] on button "Stop & Submit" at bounding box center [625, 435] width 226 height 33
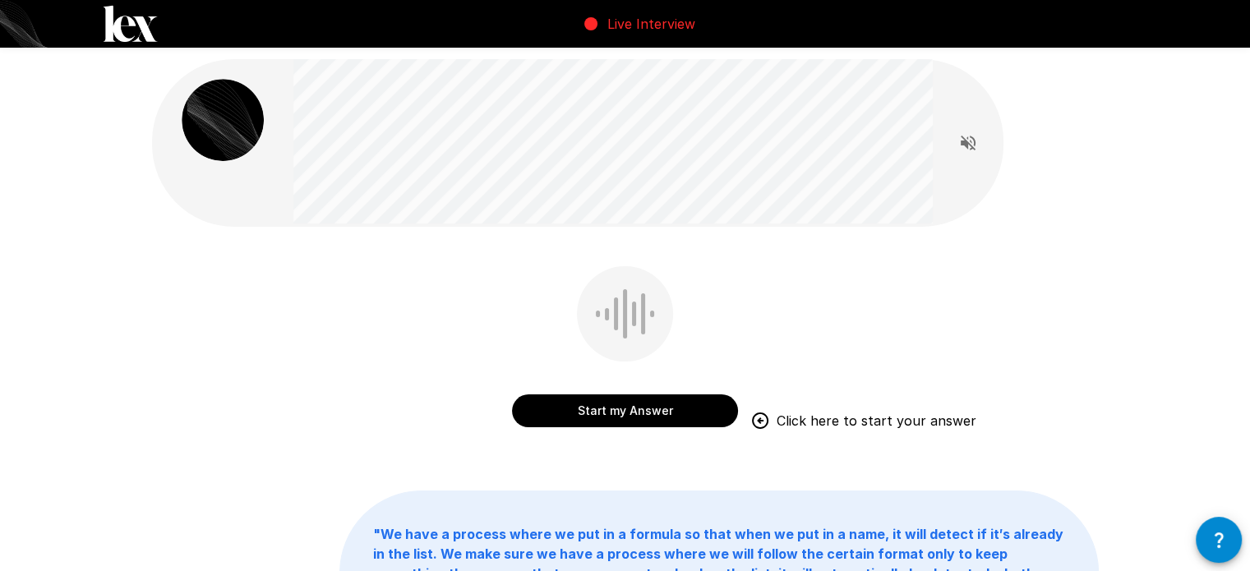
click at [667, 422] on button "Start my Answer" at bounding box center [625, 410] width 226 height 33
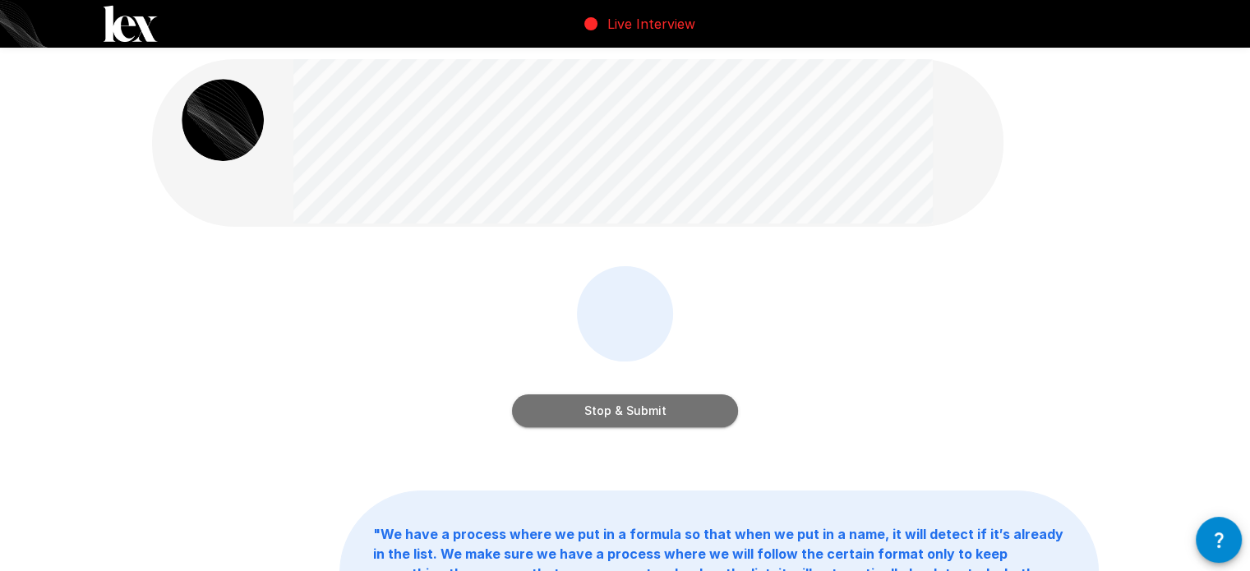
click at [671, 413] on button "Stop & Submit" at bounding box center [625, 410] width 226 height 33
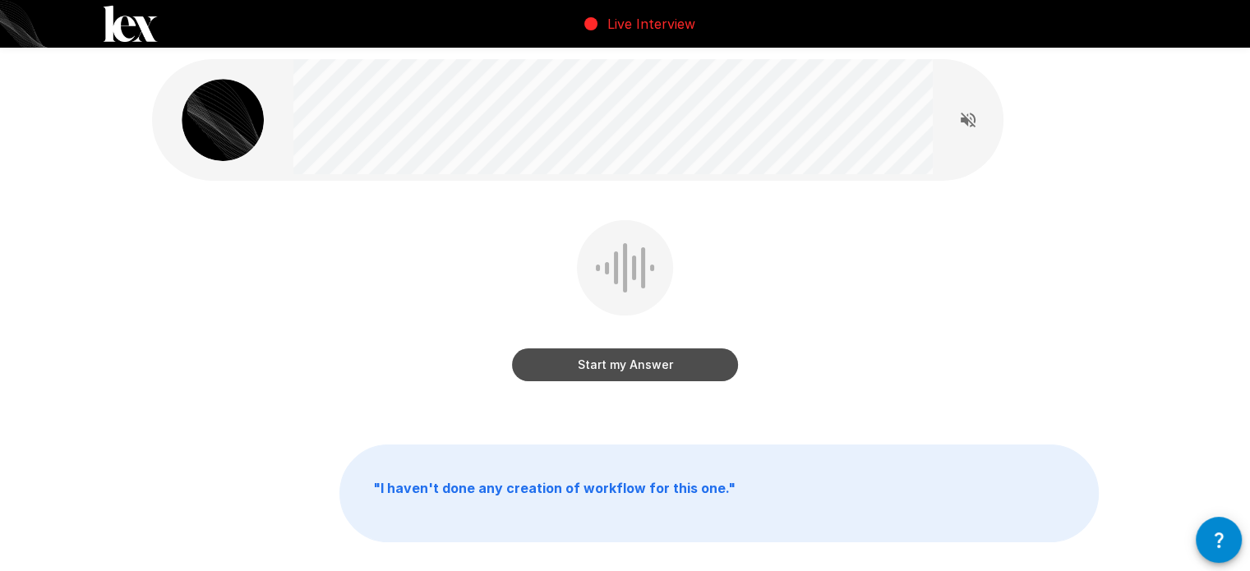
click at [703, 357] on button "Start my Answer" at bounding box center [625, 364] width 226 height 33
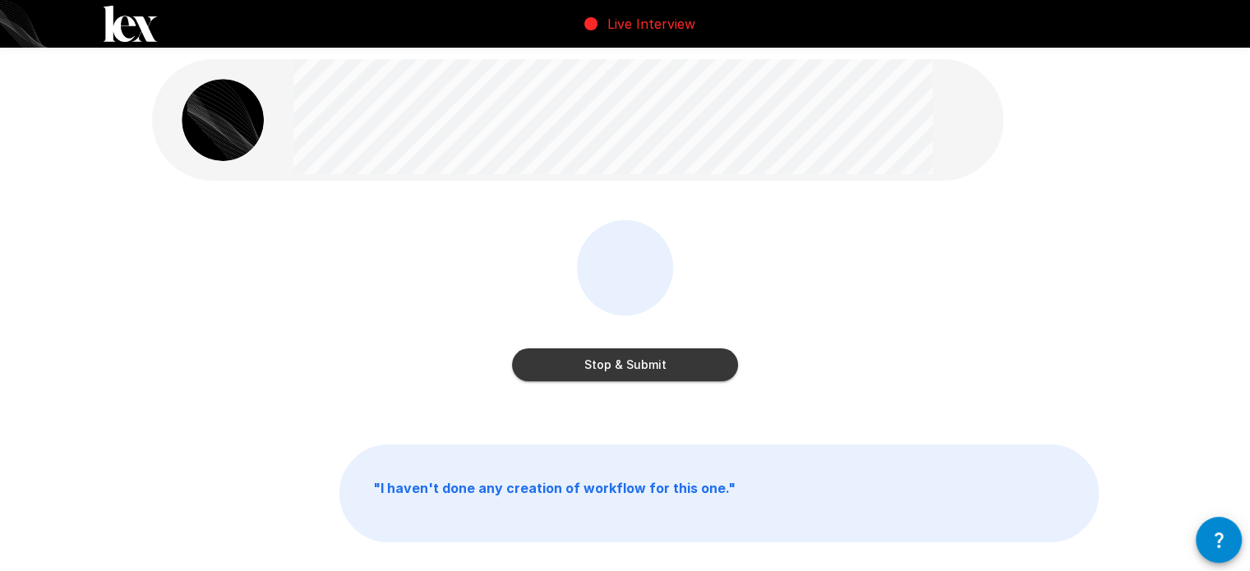
click at [703, 357] on button "Stop & Submit" at bounding box center [625, 364] width 226 height 33
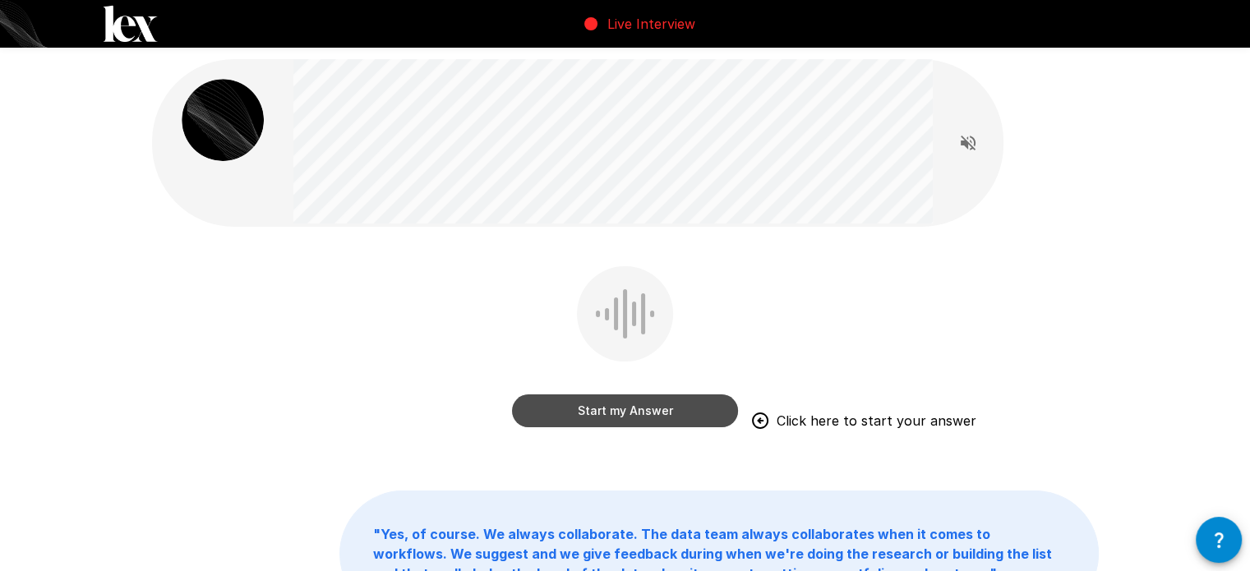
click at [683, 403] on button "Start my Answer" at bounding box center [625, 410] width 226 height 33
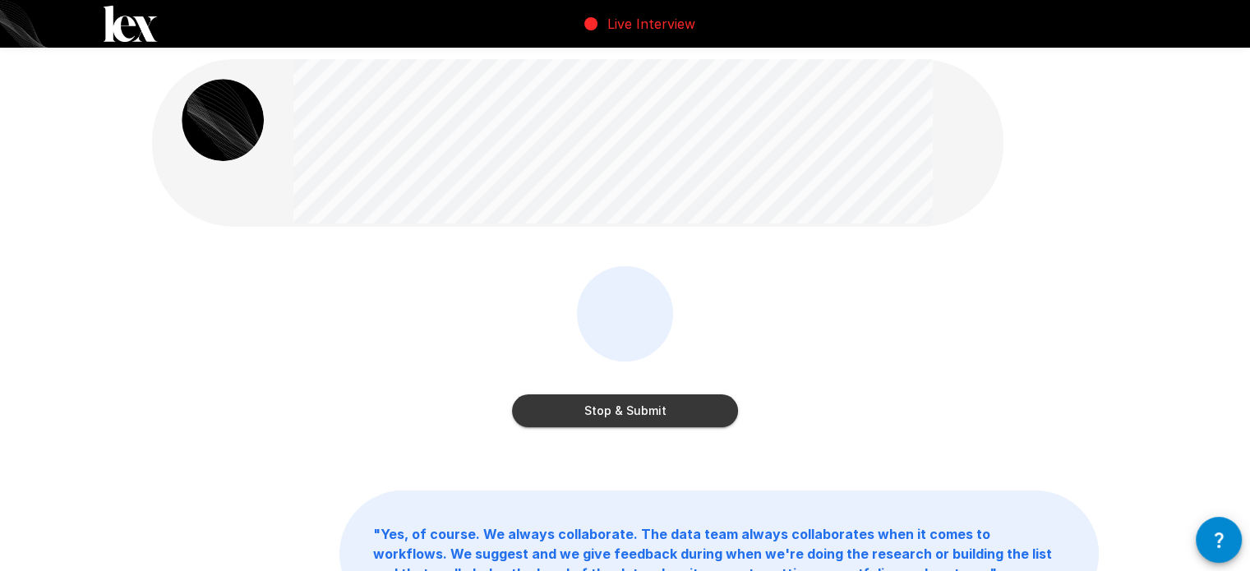
click at [671, 422] on button "Stop & Submit" at bounding box center [625, 410] width 226 height 33
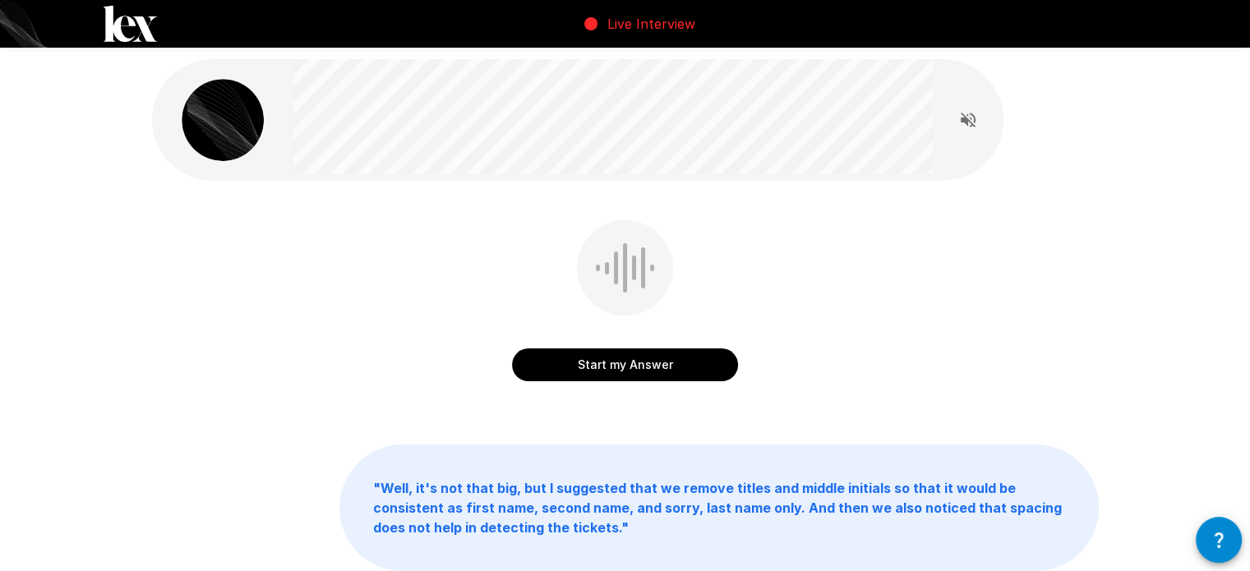
click at [644, 351] on button "Start my Answer" at bounding box center [625, 364] width 226 height 33
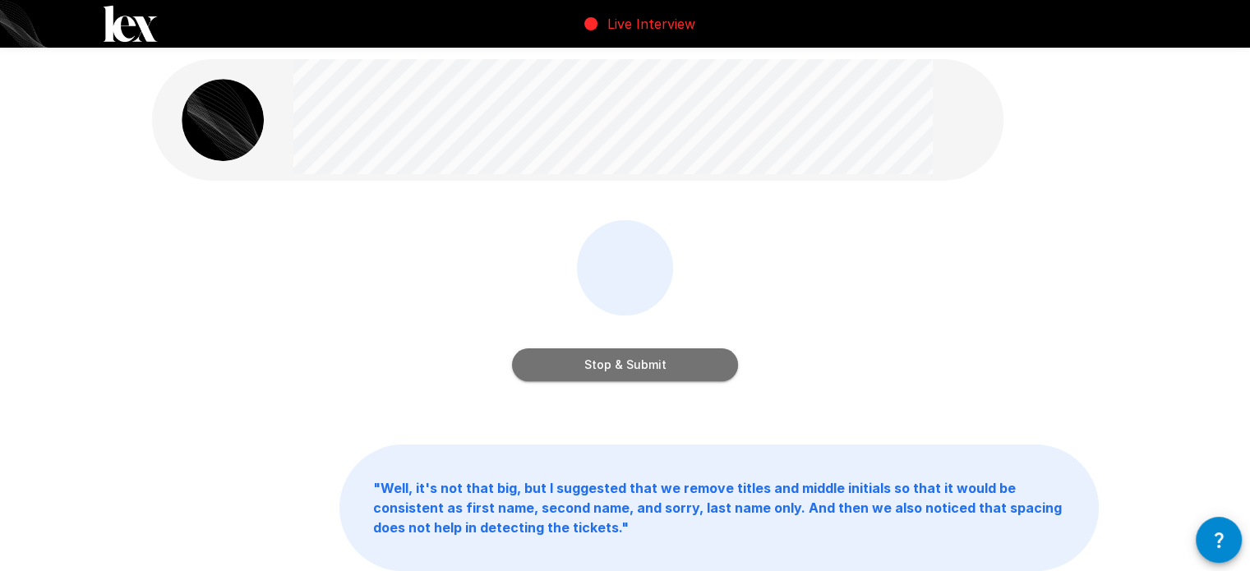
click at [693, 359] on button "Stop & Submit" at bounding box center [625, 364] width 226 height 33
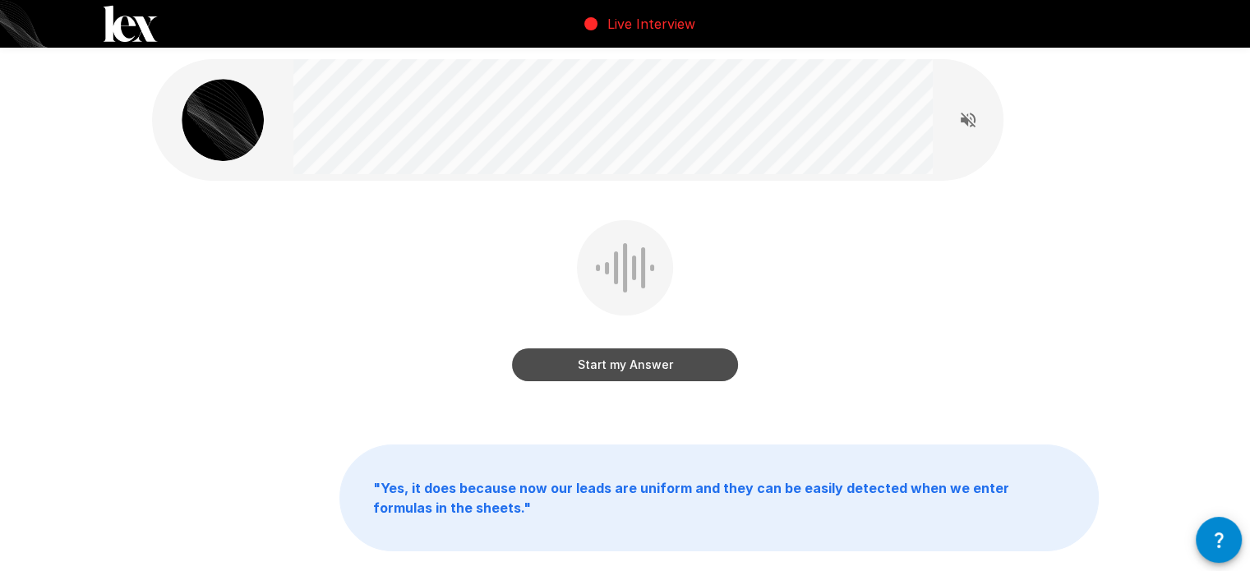
click at [684, 360] on button "Start my Answer" at bounding box center [625, 364] width 226 height 33
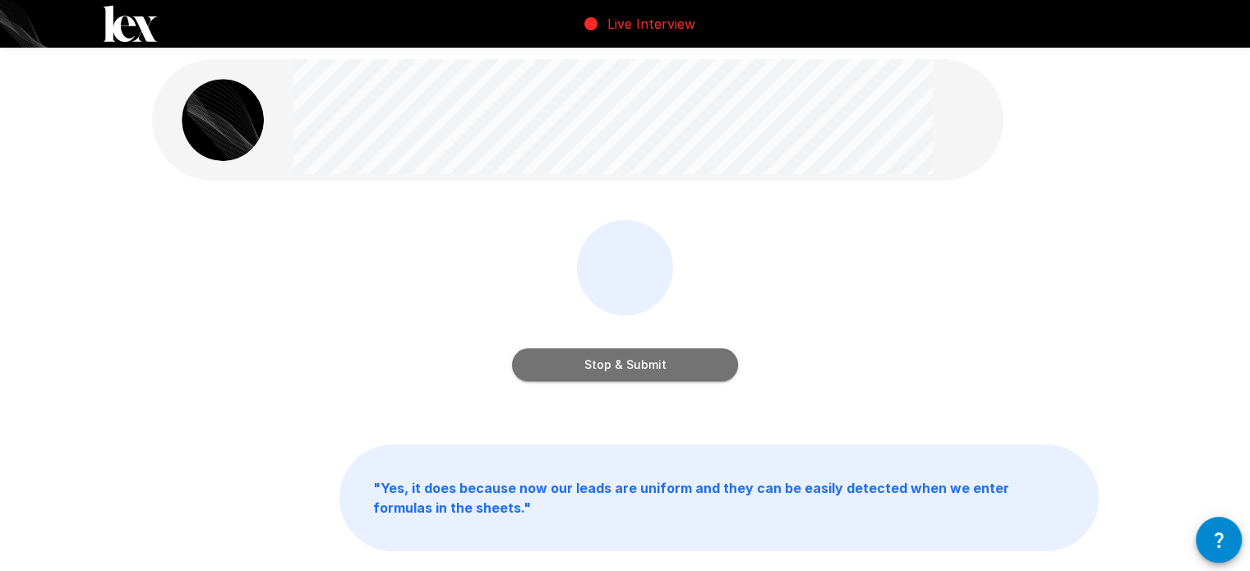
click at [684, 360] on button "Stop & Submit" at bounding box center [625, 364] width 226 height 33
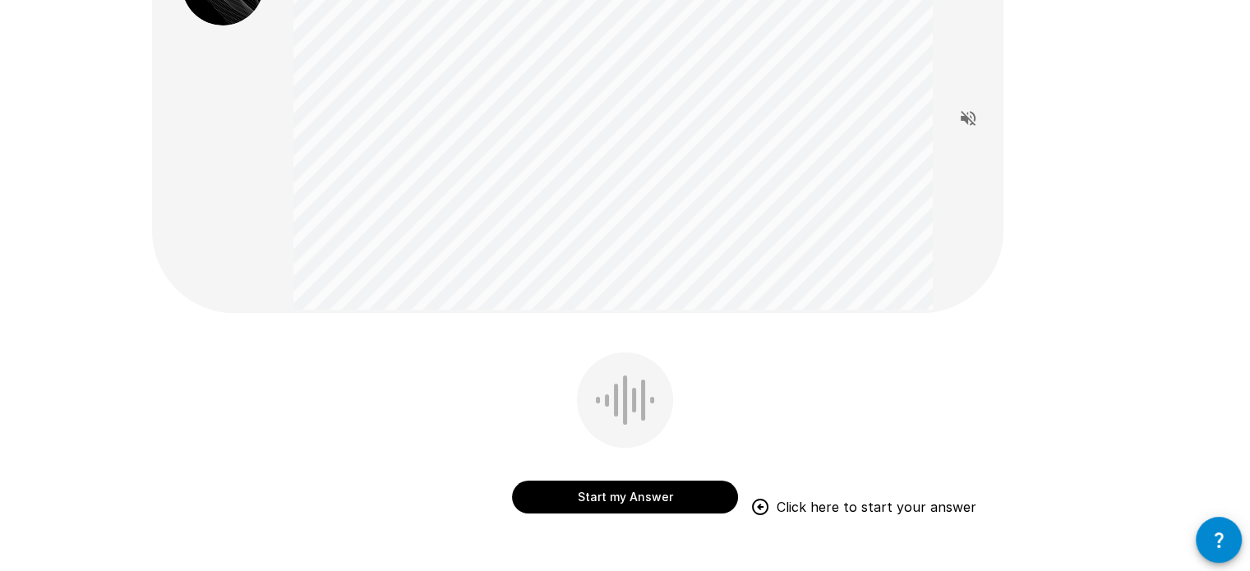
scroll to position [164, 0]
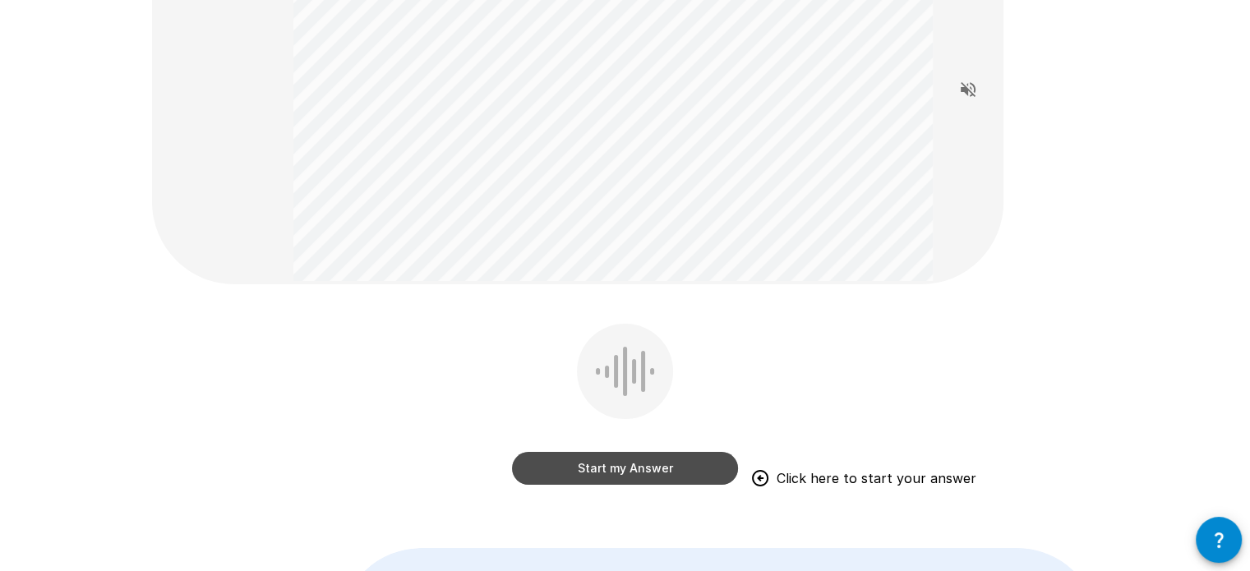
click at [679, 482] on button "Start my Answer" at bounding box center [625, 468] width 226 height 33
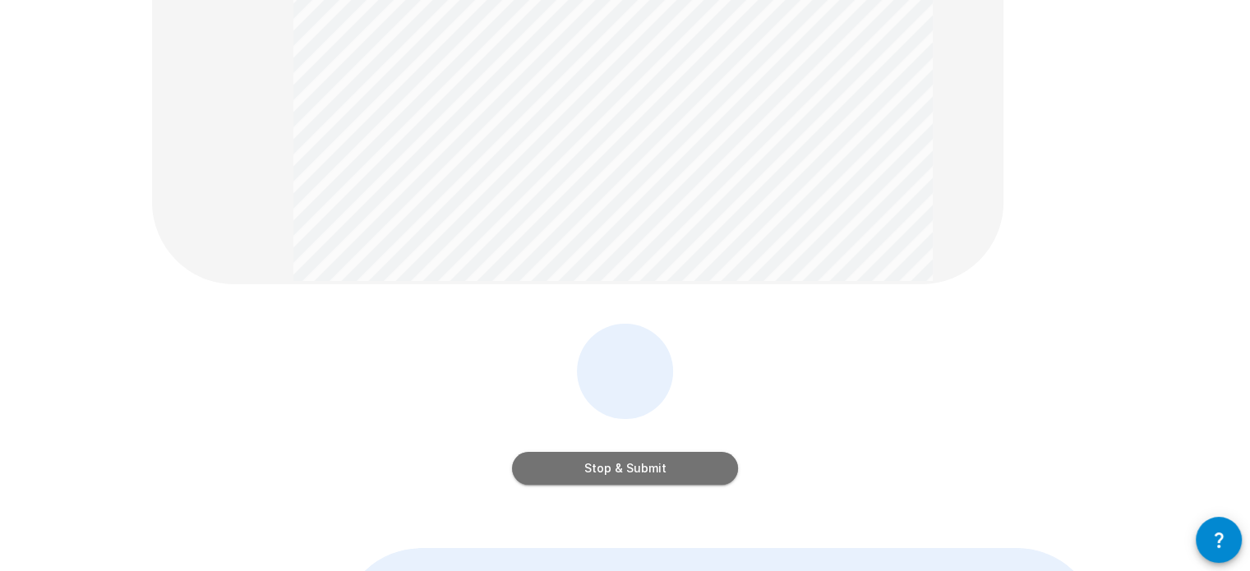
click at [680, 469] on button "Stop & Submit" at bounding box center [625, 468] width 226 height 33
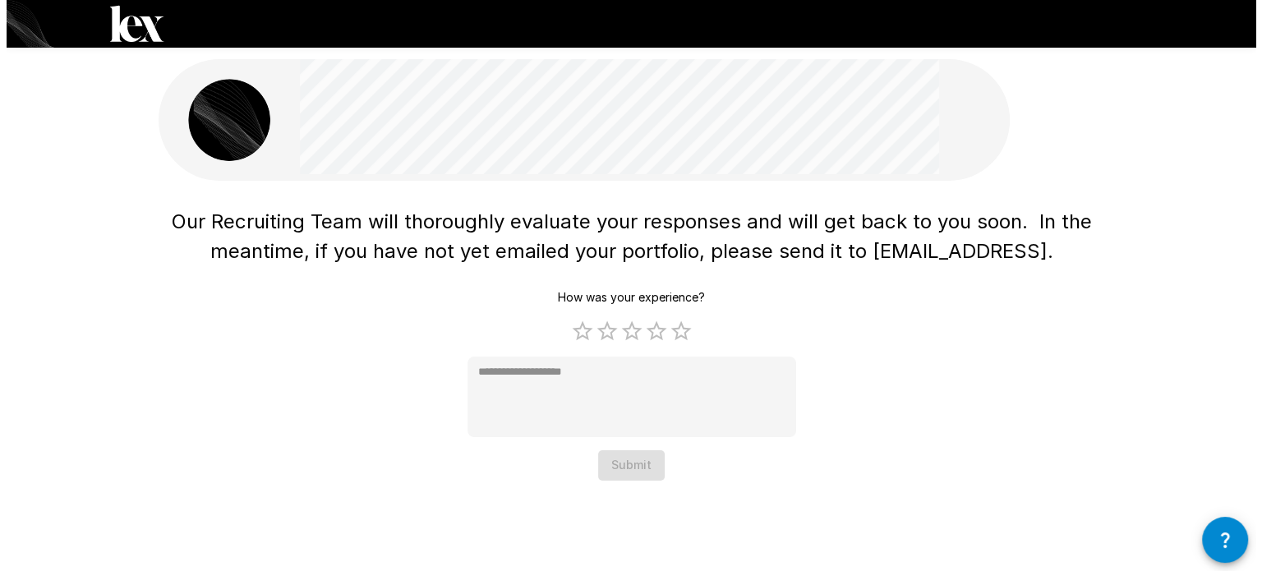
scroll to position [0, 0]
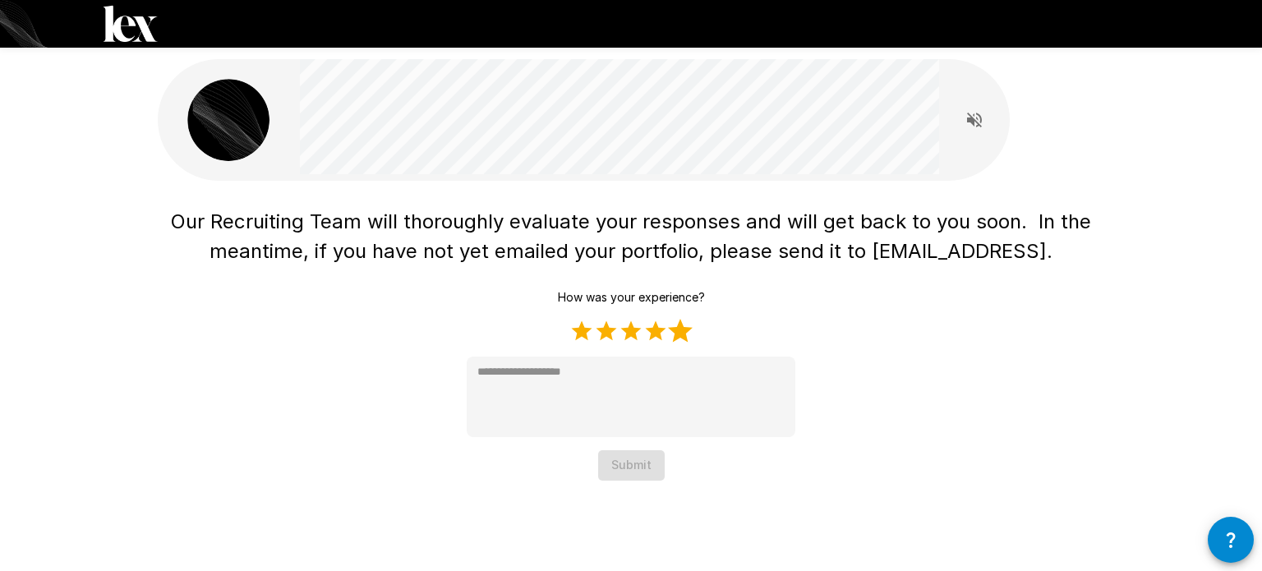
click at [682, 334] on label "5 Stars" at bounding box center [680, 331] width 25 height 25
type textarea "*"
click at [644, 478] on button "Submit" at bounding box center [631, 465] width 67 height 30
